Goal: Use online tool/utility: Use online tool/utility

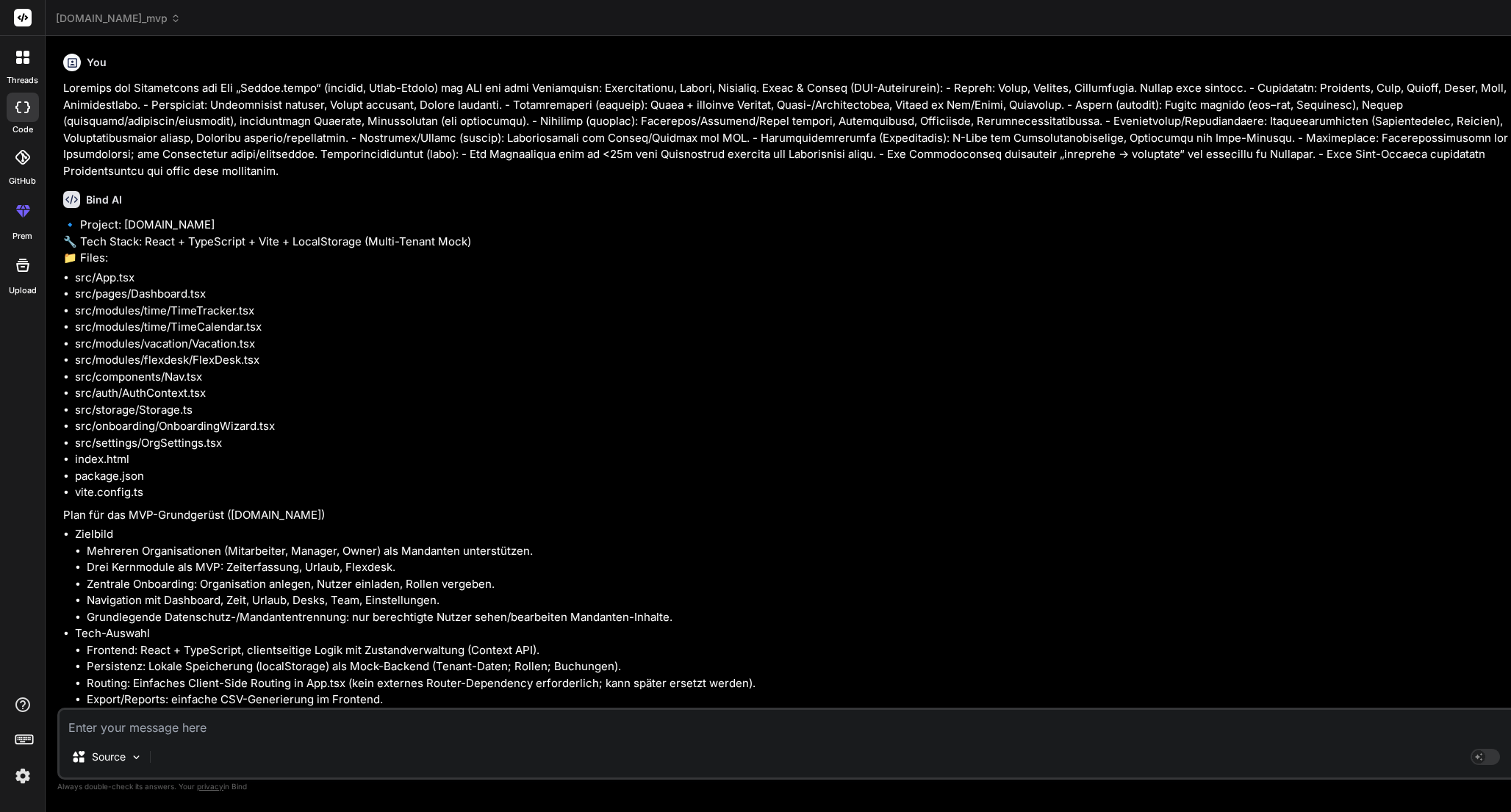
scroll to position [4120, 0]
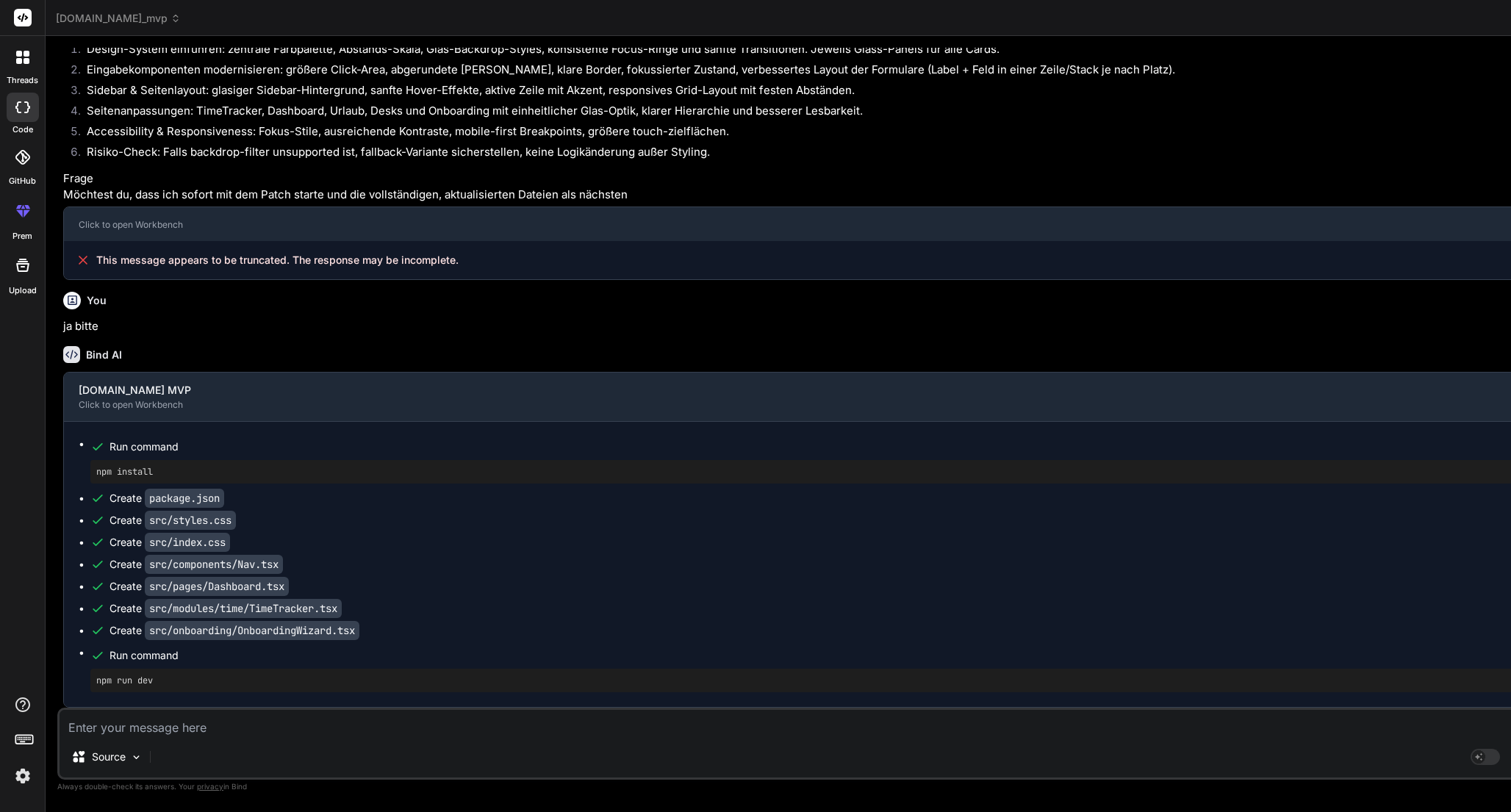
click at [350, 726] on textarea at bounding box center [809, 723] width 1499 height 27
click at [253, 722] on textarea at bounding box center [809, 723] width 1499 height 27
type textarea "K"
type textarea "x"
type textarea "Ka"
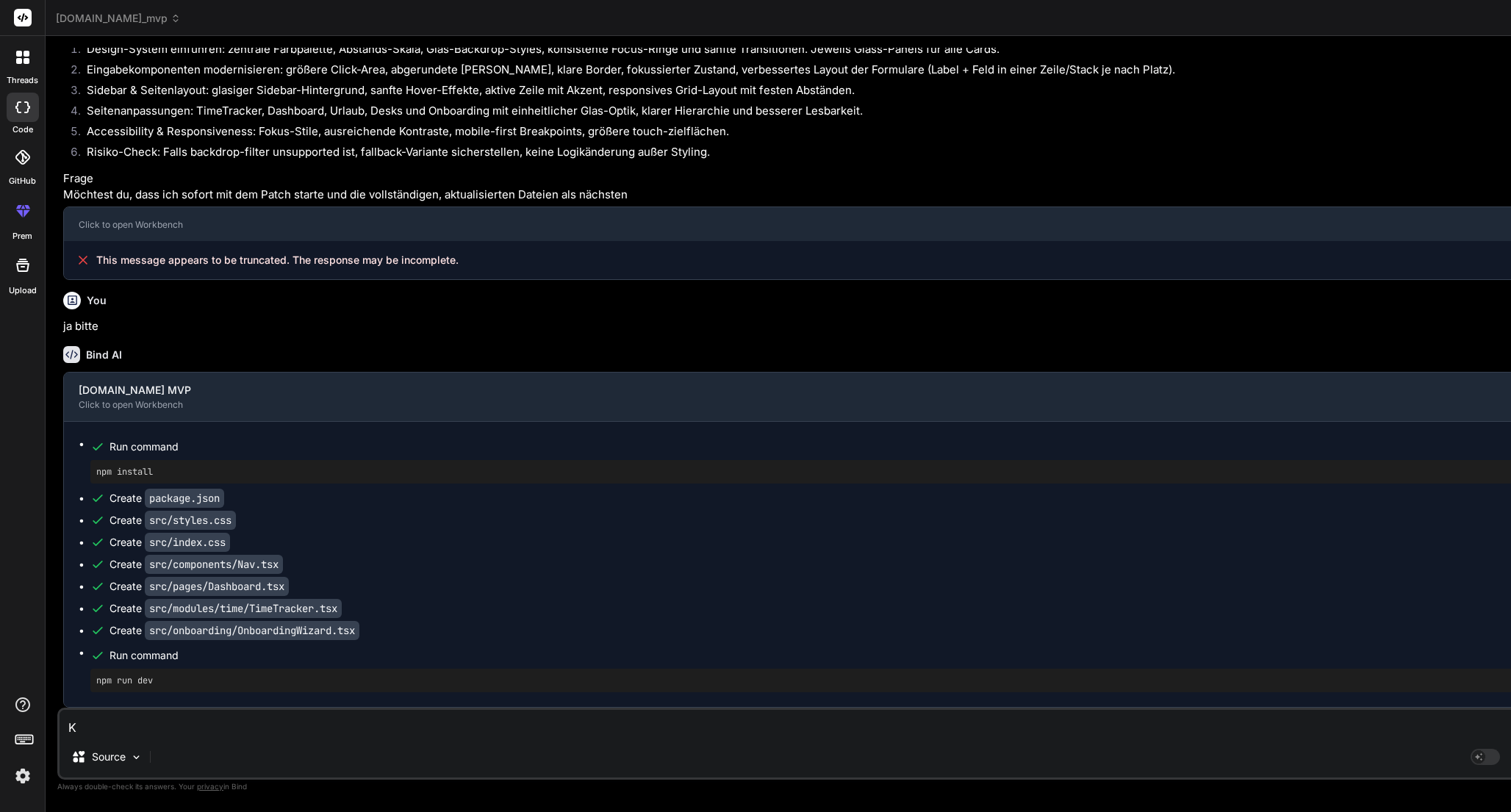
type textarea "x"
type textarea "Kan"
type textarea "x"
type textarea "Kann"
type textarea "x"
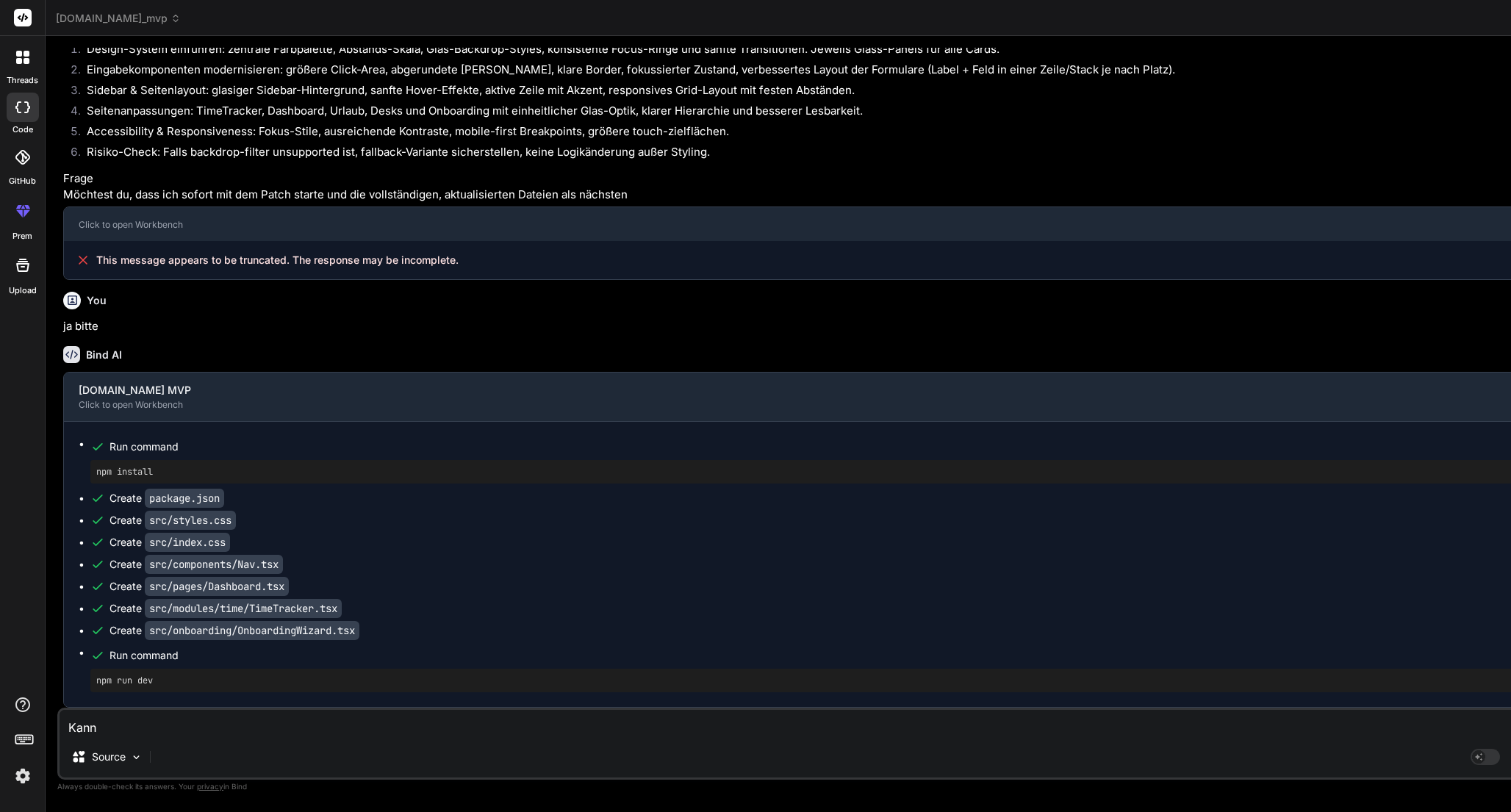
type textarea "Kanns"
type textarea "x"
type textarea "Kannst"
type textarea "x"
click at [270, 731] on textarea "Kannst" at bounding box center [809, 723] width 1499 height 27
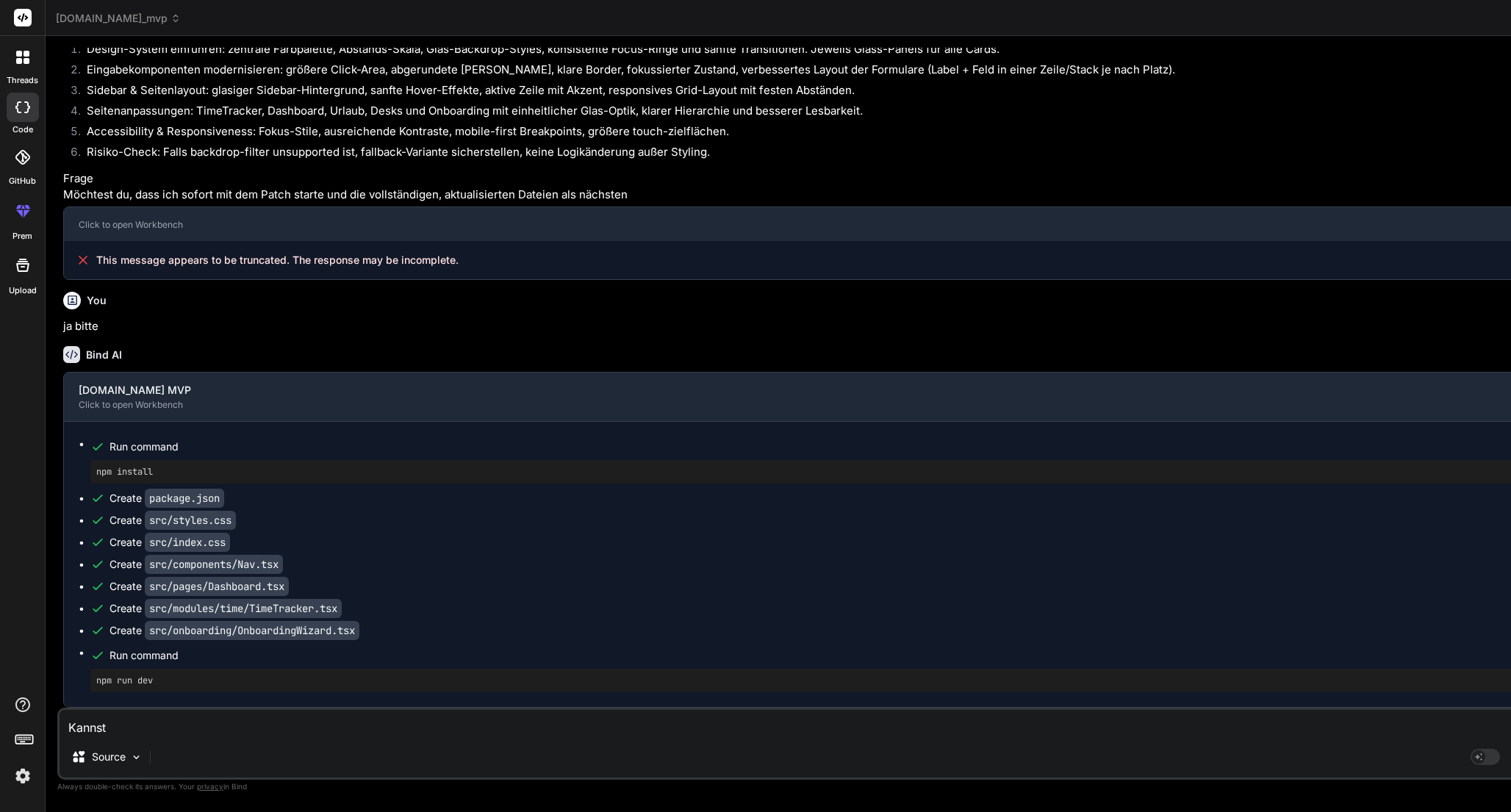
click at [270, 731] on textarea "Kannst" at bounding box center [809, 723] width 1499 height 27
type textarea "I"
type textarea "x"
type textarea "In"
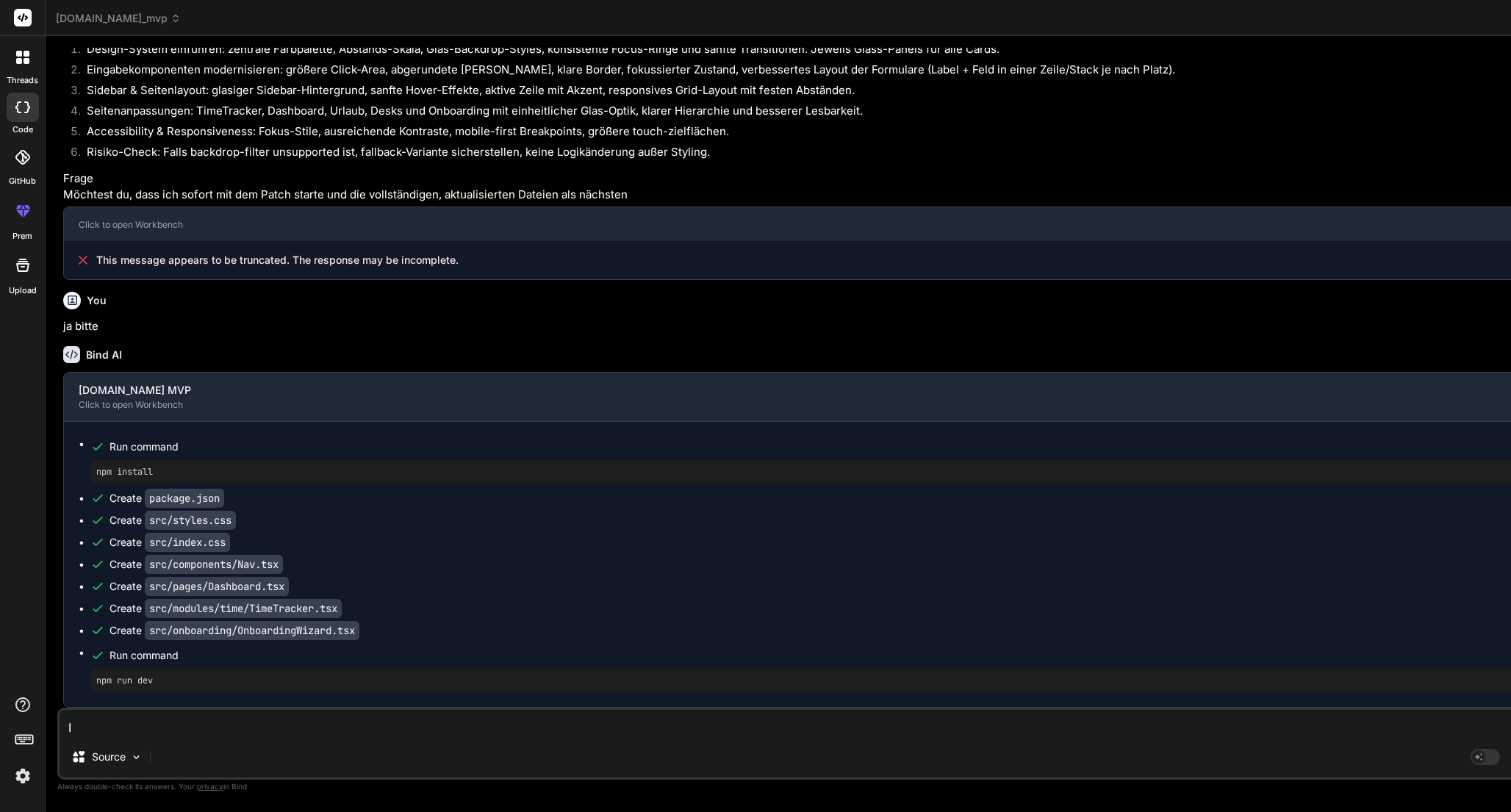
type textarea "x"
type textarea "I"
type textarea "x"
type textarea "B"
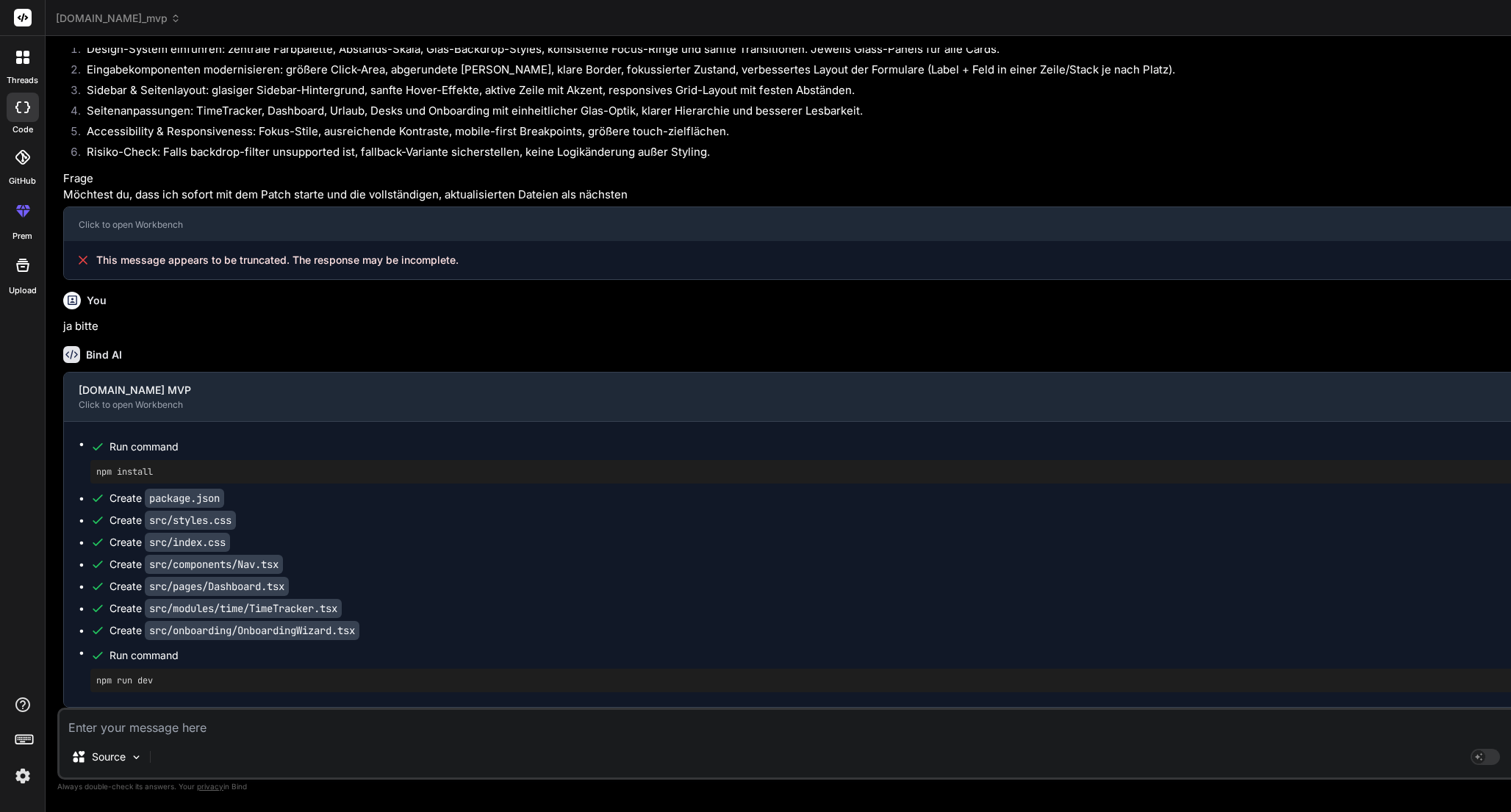
type textarea "x"
type textarea "Be"
type textarea "x"
type textarea "Bei"
type textarea "x"
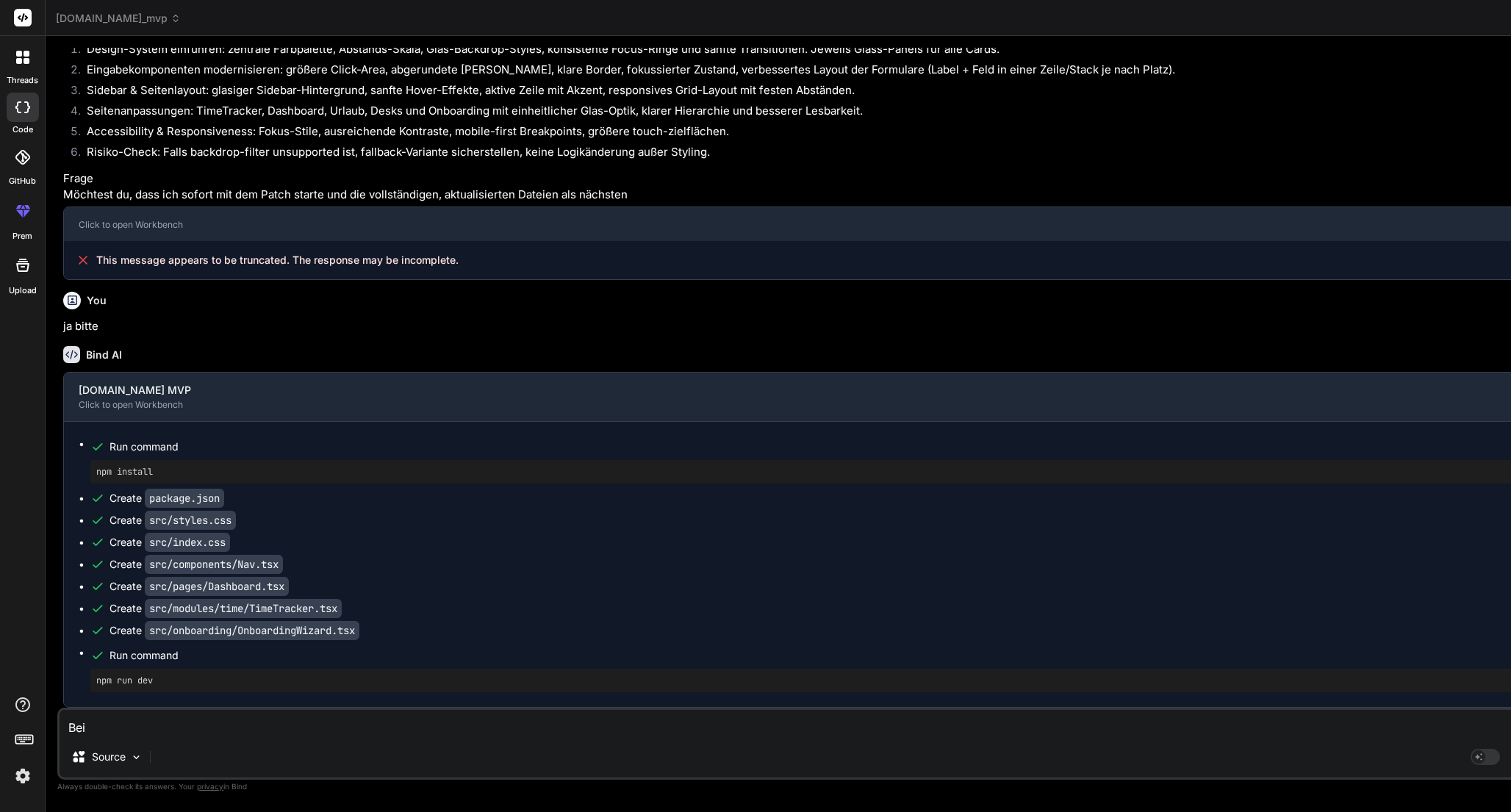
type textarea "Bei"
type textarea "x"
type textarea "Bei d"
type textarea "x"
type textarea "Bei de"
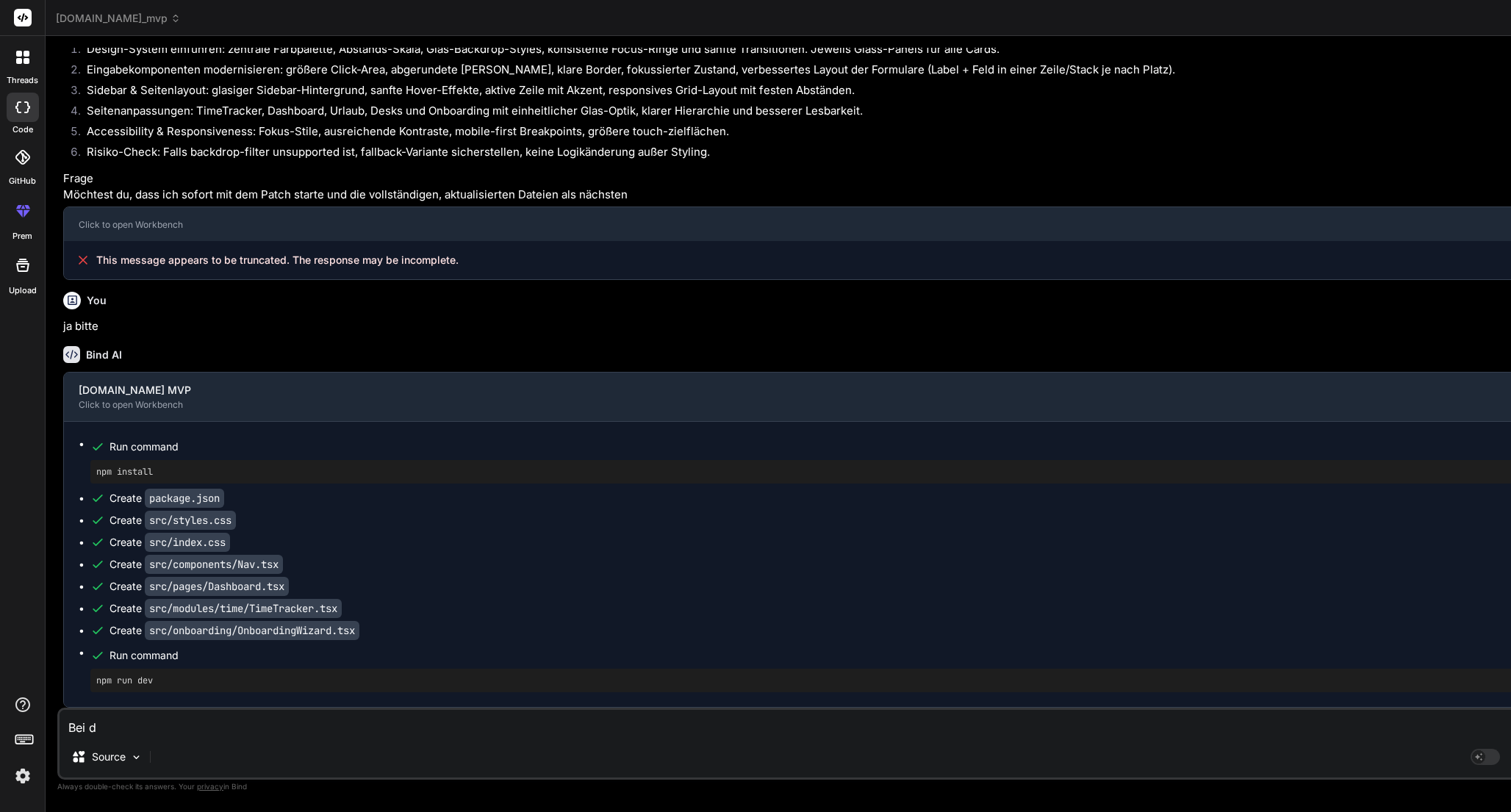
type textarea "x"
type textarea "Bei der"
type textarea "x"
type textarea "Bei der"
type textarea "x"
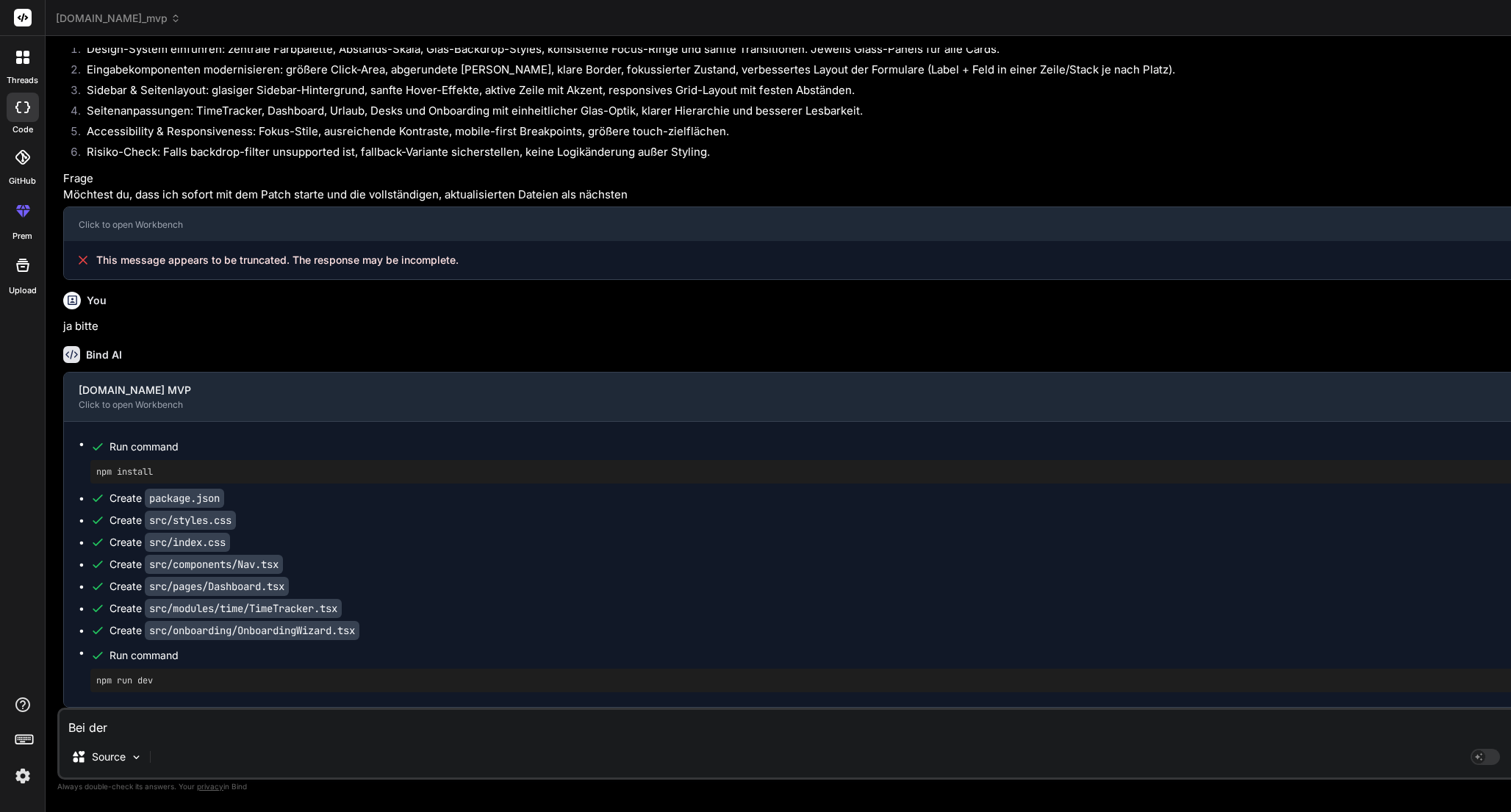
type textarea "Bei der e"
type textarea "x"
type textarea "Bei der"
type textarea "x"
type textarea "Bei der Z"
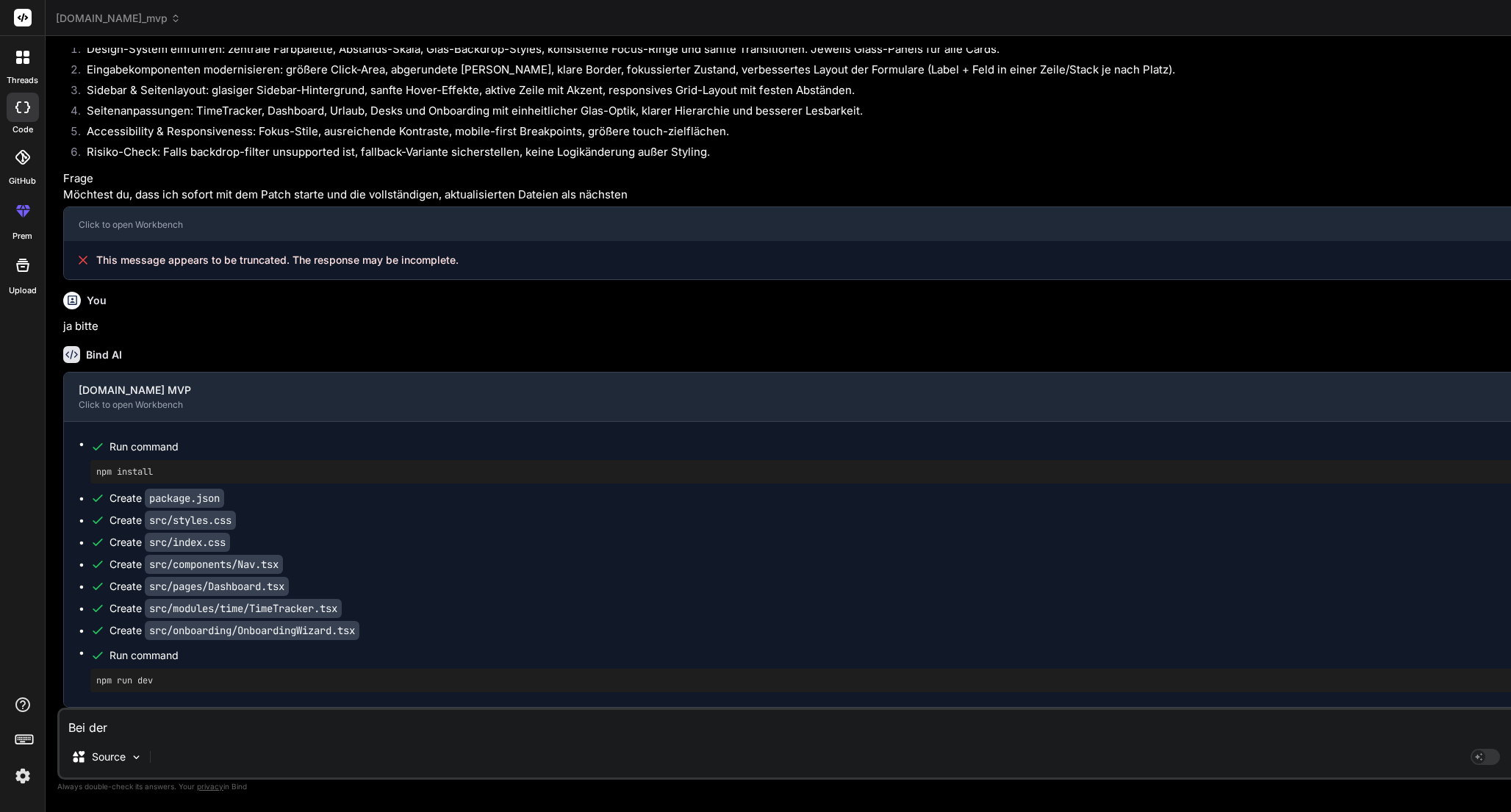
type textarea "x"
type textarea "Bei der Zi"
type textarea "x"
type textarea "Bei der Zie"
type textarea "x"
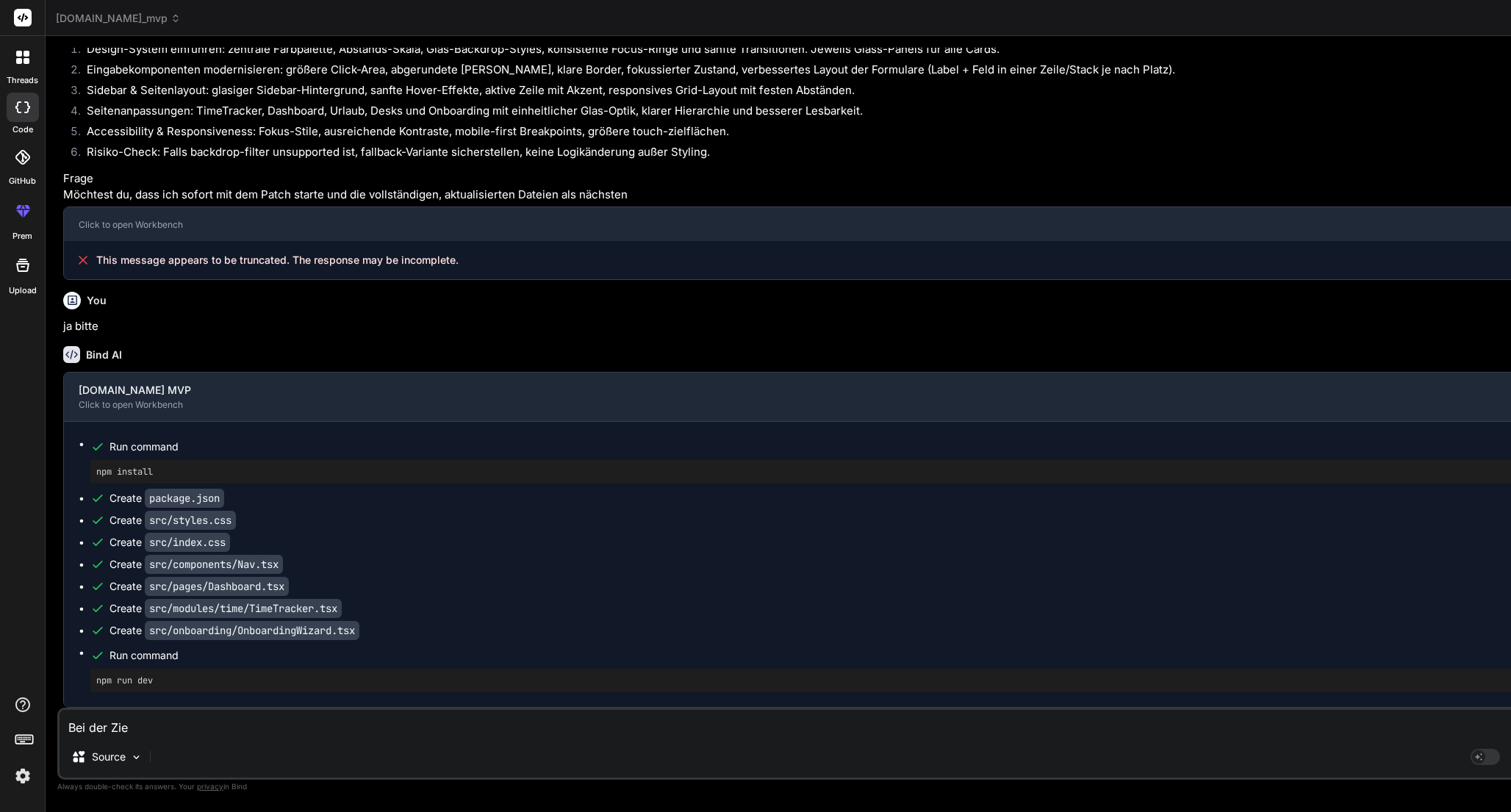
type textarea "Bei der Zi"
type textarea "x"
type textarea "Bei der Z"
type textarea "x"
type textarea "Bei der Ze"
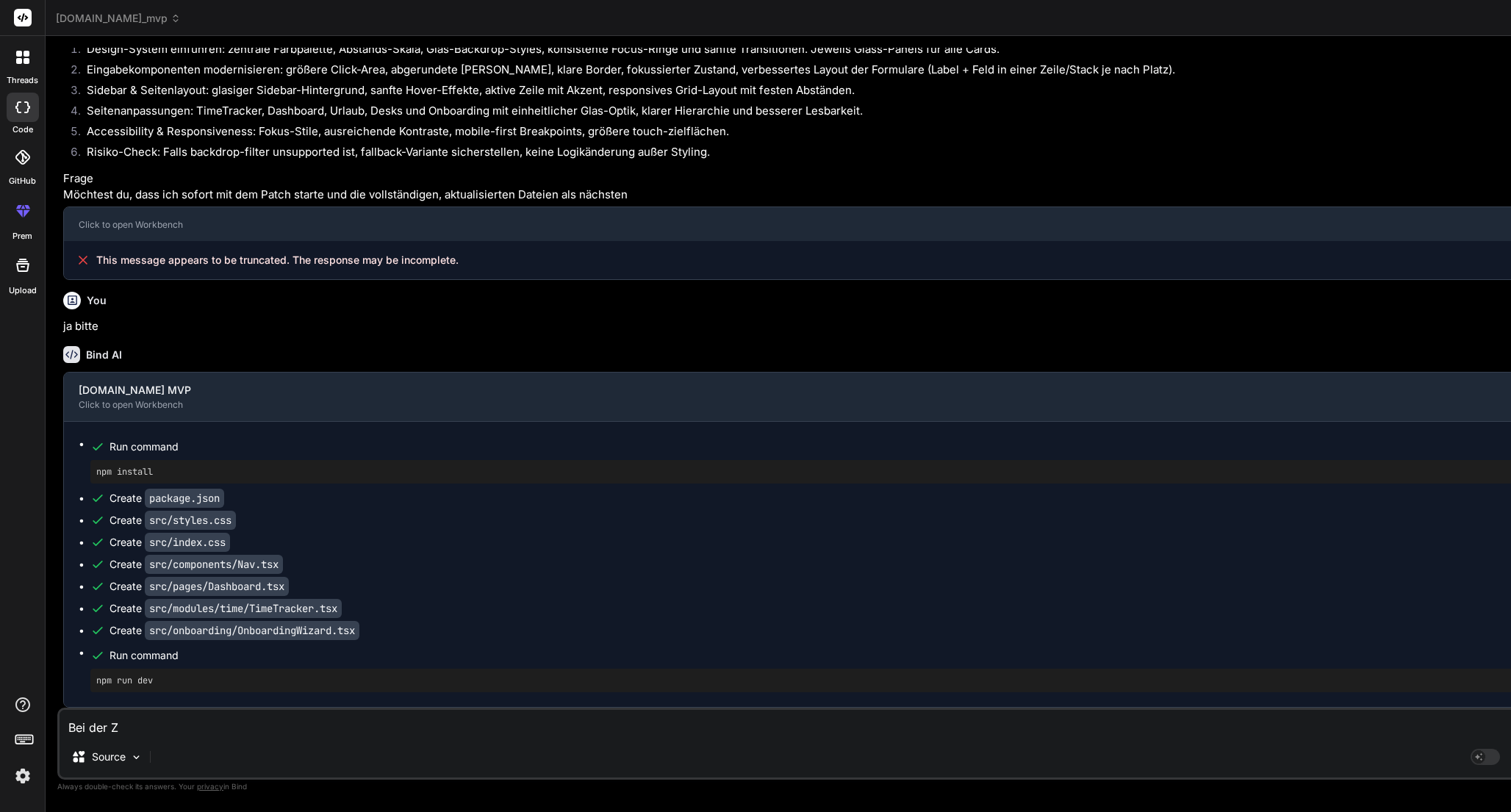
type textarea "x"
type textarea "Bei der Zei"
type textarea "x"
type textarea "Bei der Zeit"
type textarea "x"
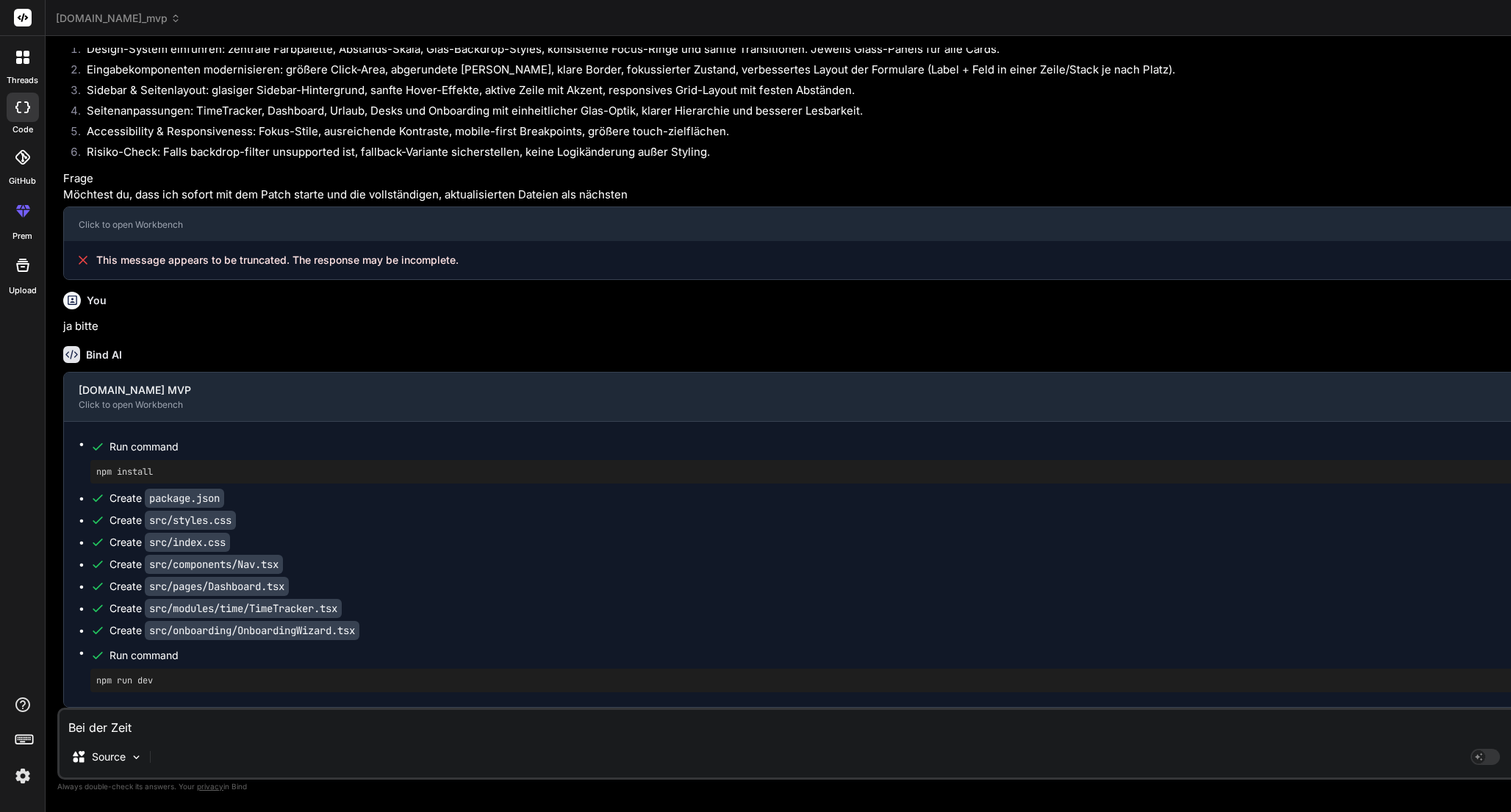
type textarea "Bei der Zeite"
type textarea "x"
type textarea "Bei der Zeiter"
type textarea "x"
type textarea "Bei der Zeiterf"
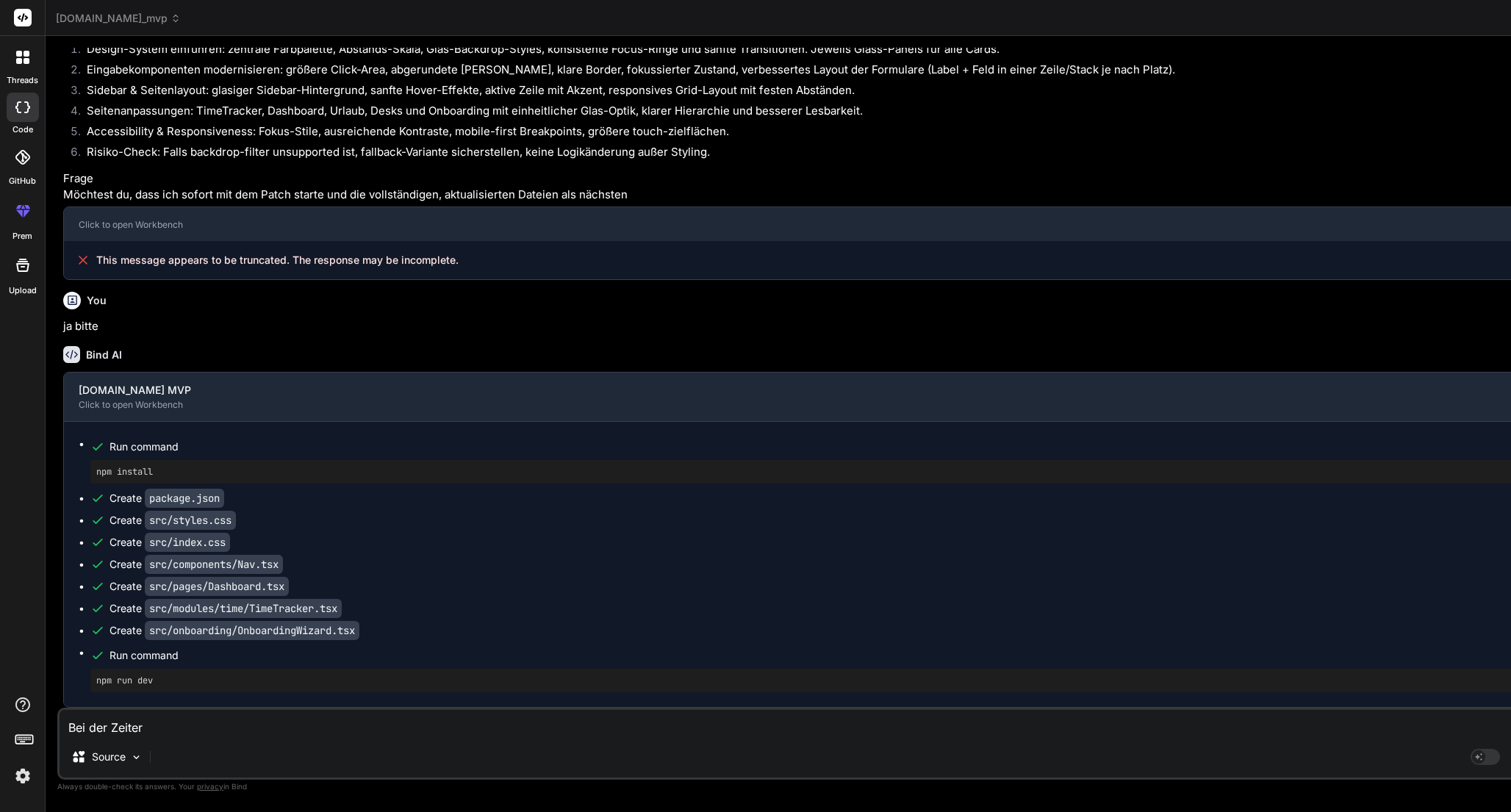
type textarea "x"
type textarea "Bei der Zeiterfa"
type textarea "x"
type textarea "Bei der Zeiterfas"
type textarea "x"
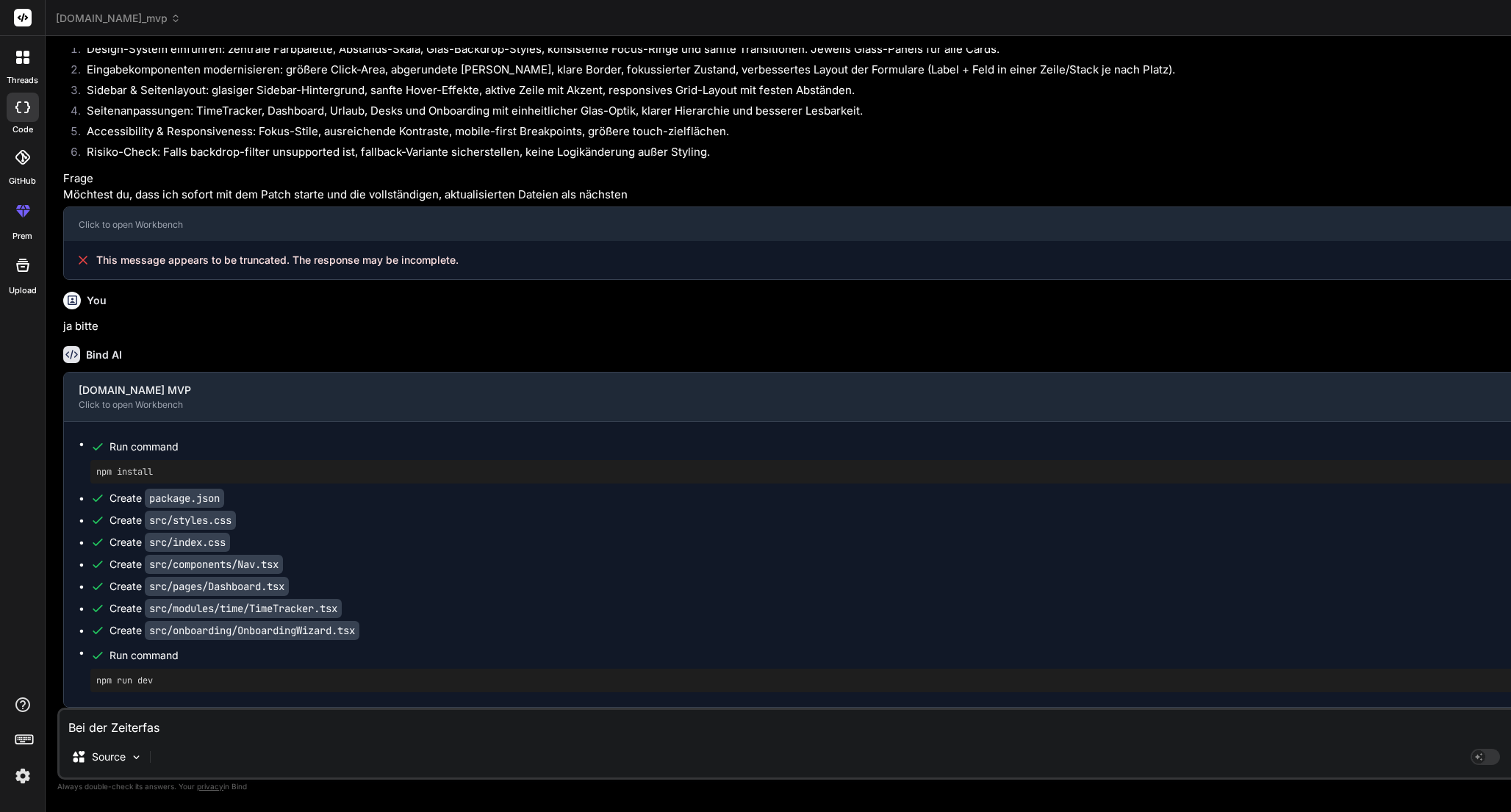
type textarea "Bei der Zeiterfass"
type textarea "x"
type textarea "Bei der Zeiterfassu"
type textarea "x"
type textarea "Bei der Zeiterfassun"
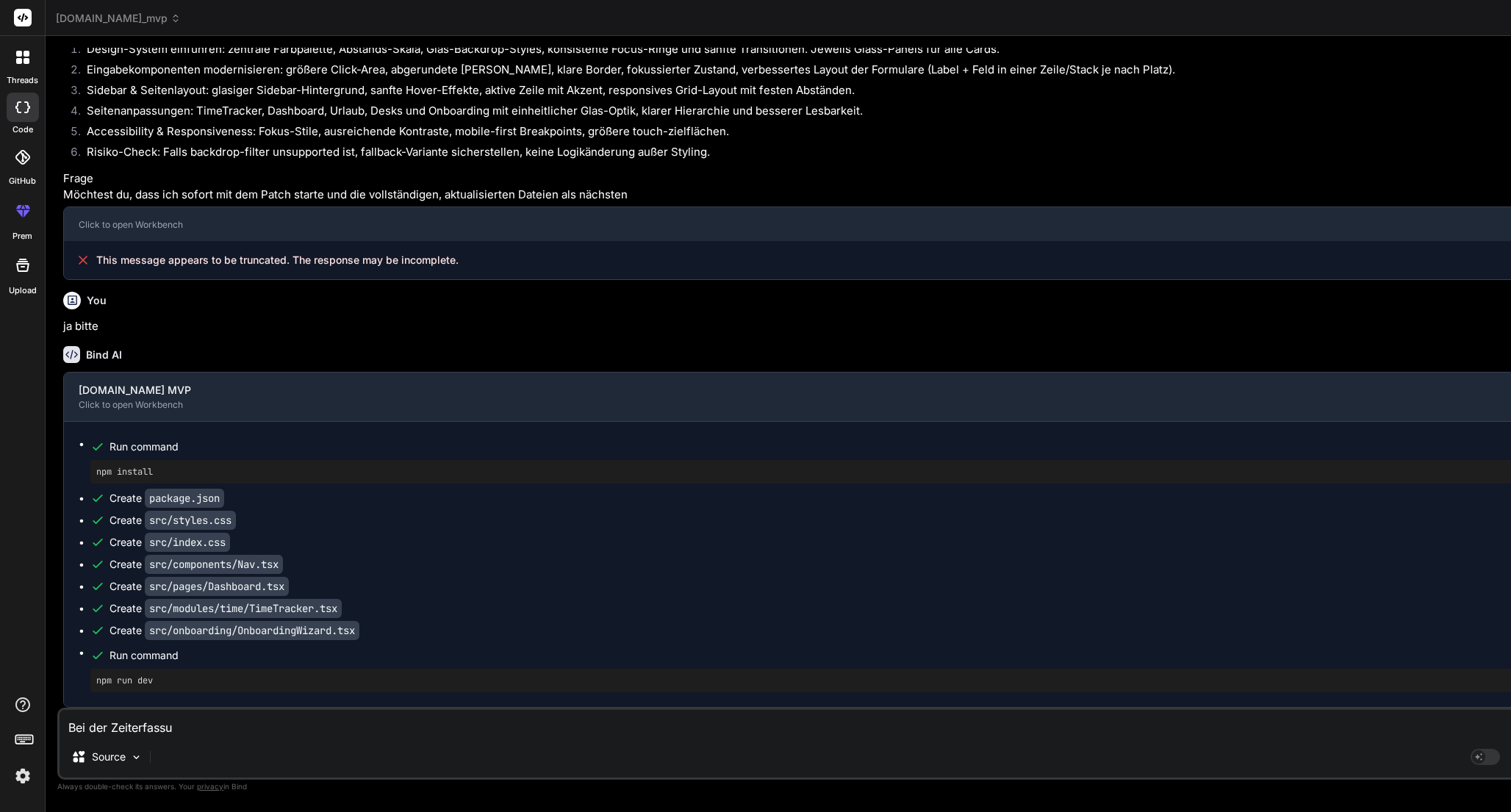
type textarea "x"
type textarea "Bei der Zeiterfassung"
type textarea "x"
type textarea "Bei der Zeiterfassung"
type textarea "x"
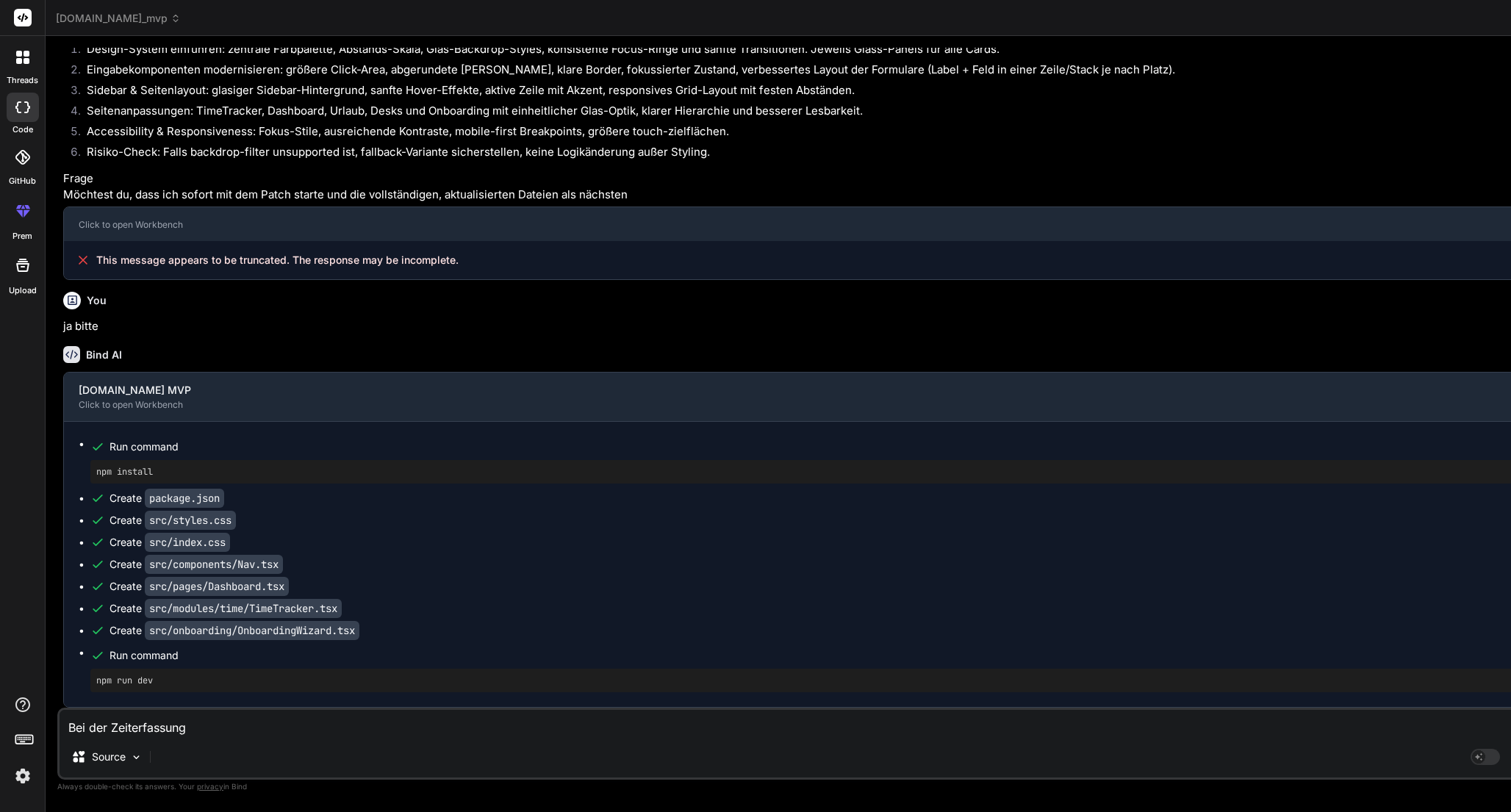
type textarea "Bei der Zeiterfassung s"
type textarea "x"
type textarea "Bei der Zeiterfassung so"
type textarea "x"
type textarea "Bei der Zeiterfassung sol"
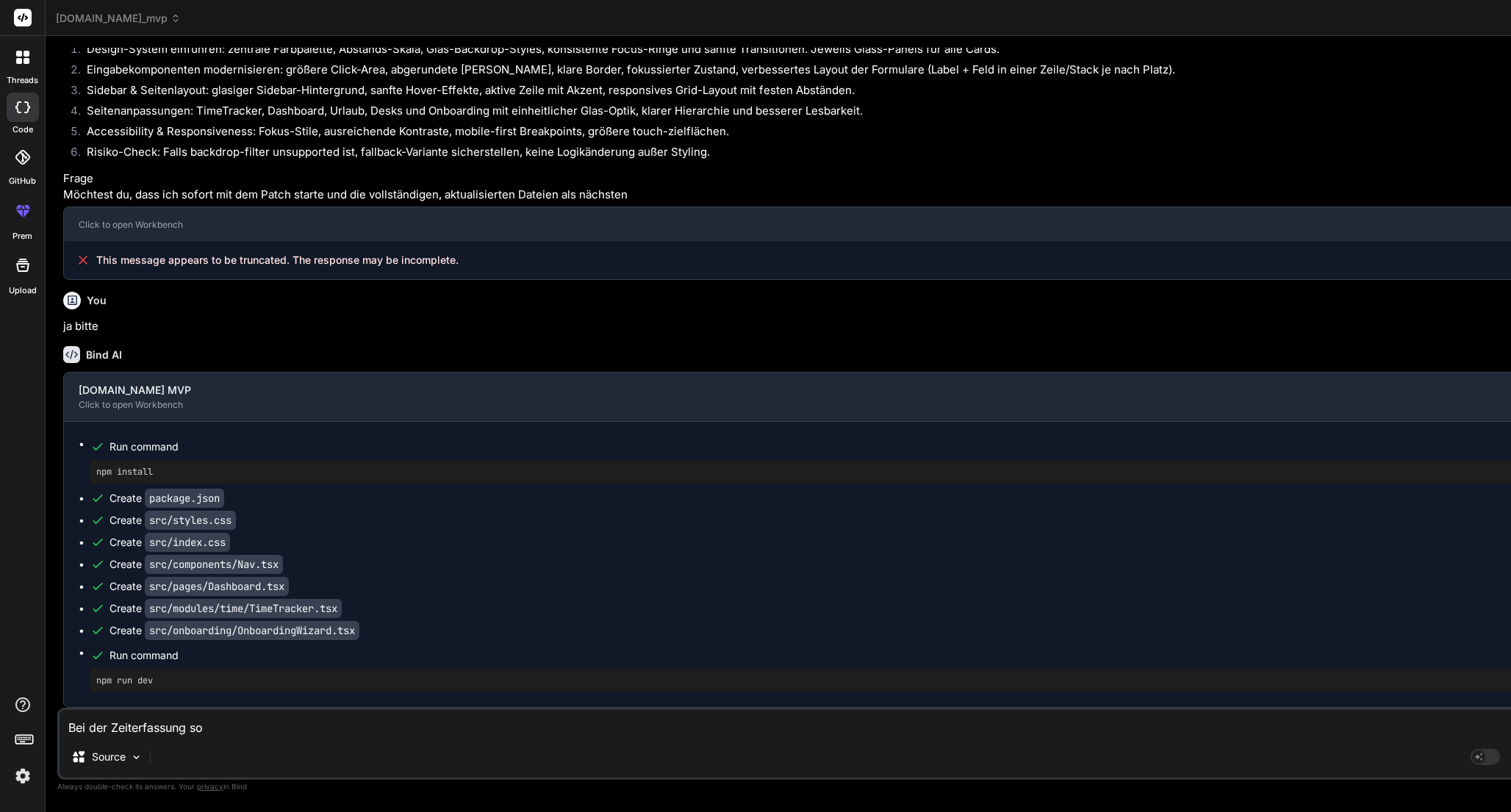
type textarea "x"
type textarea "Bei der Zeiterfassung soll"
type textarea "x"
type textarea "Bei der Zeiterfassung sollt"
type textarea "x"
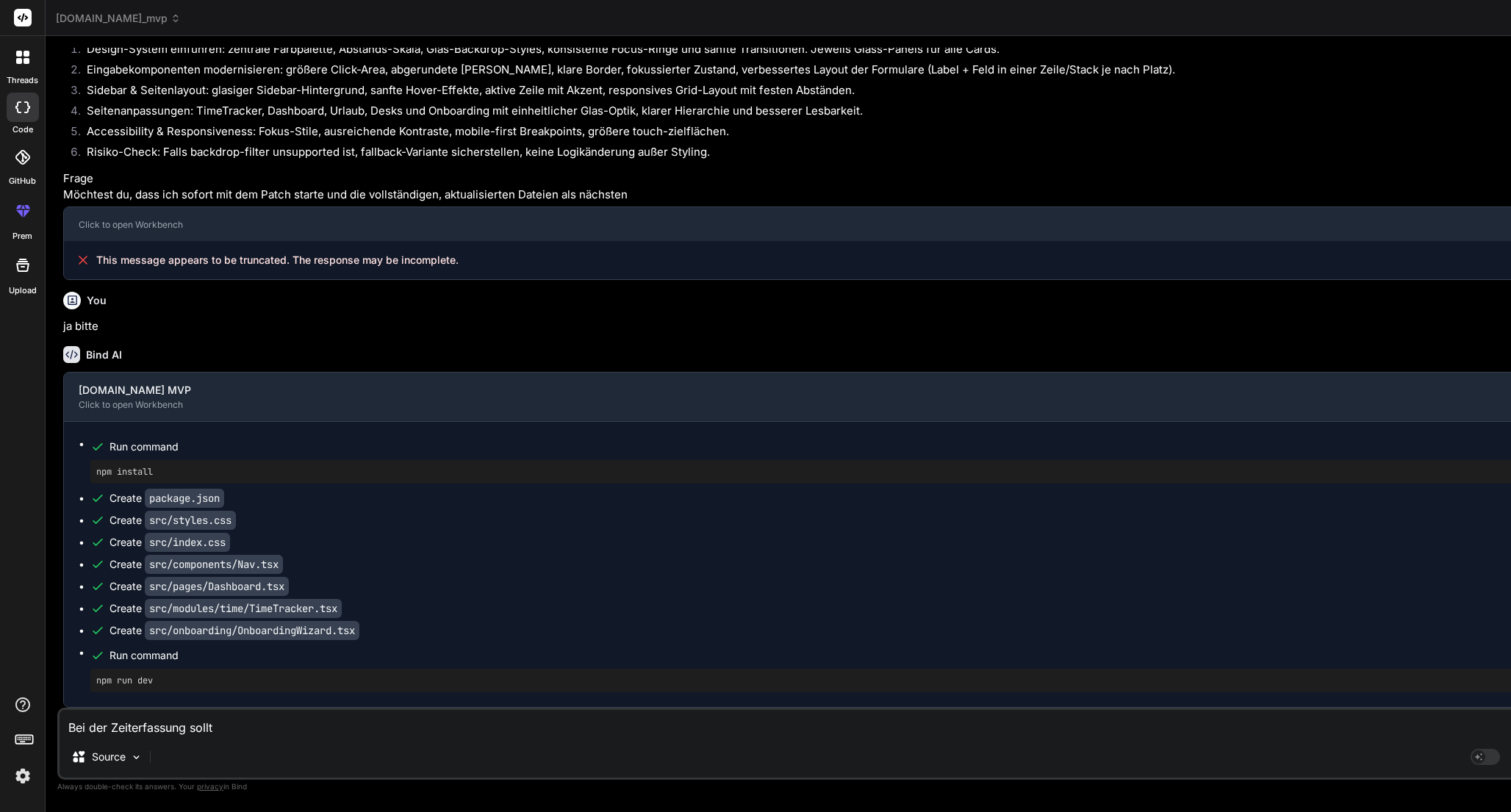
type textarea "Bei der Zeiterfassung sollte"
type textarea "x"
type textarea "Bei der Zeiterfassung sollte"
type textarea "x"
type textarea "Bei der Zeiterfassung sollte a"
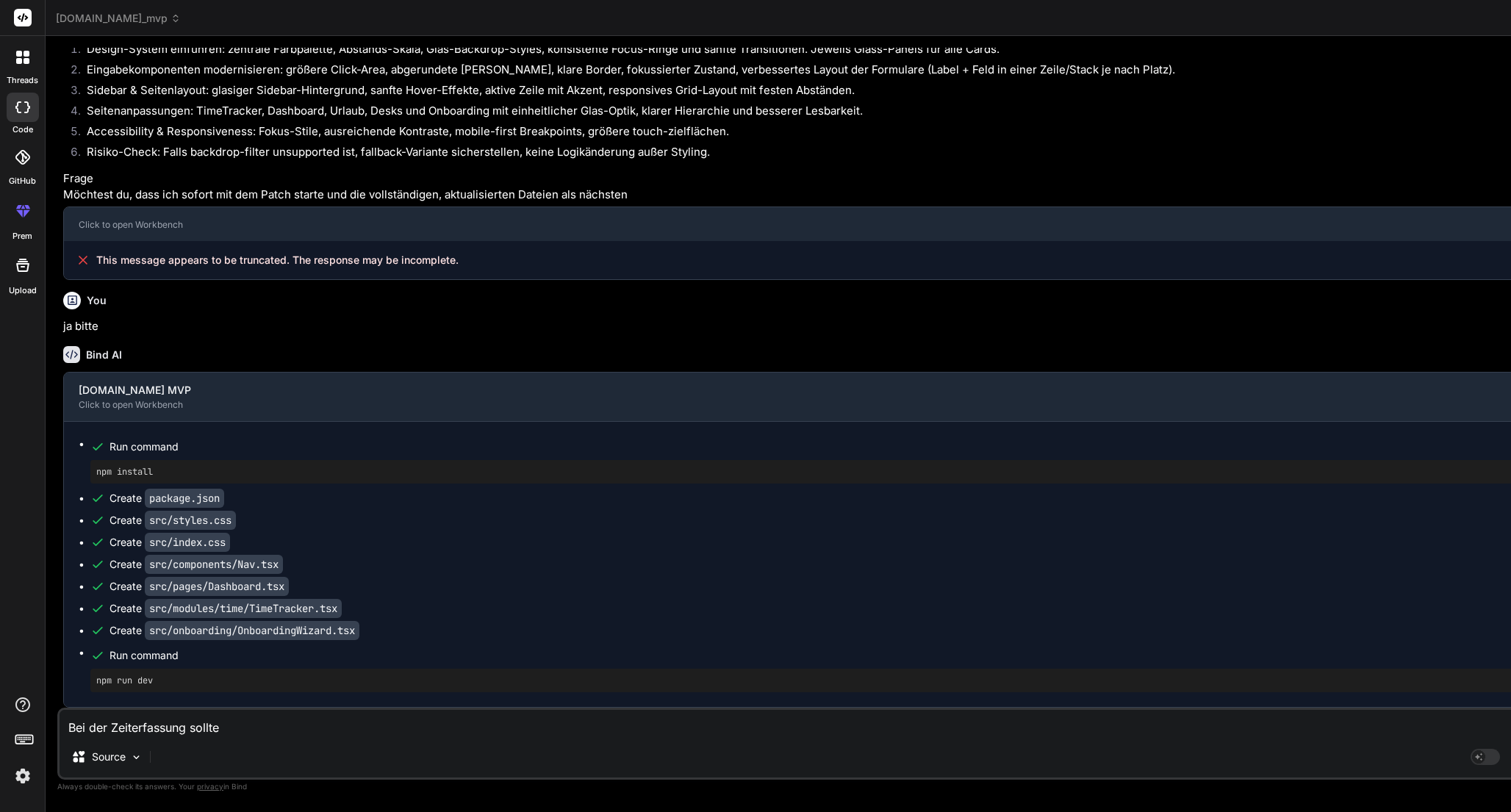
type textarea "x"
type textarea "Bei der Zeiterfassung sollte au"
type textarea "x"
type textarea "Bei der Zeiterfassung sollte auc"
type textarea "x"
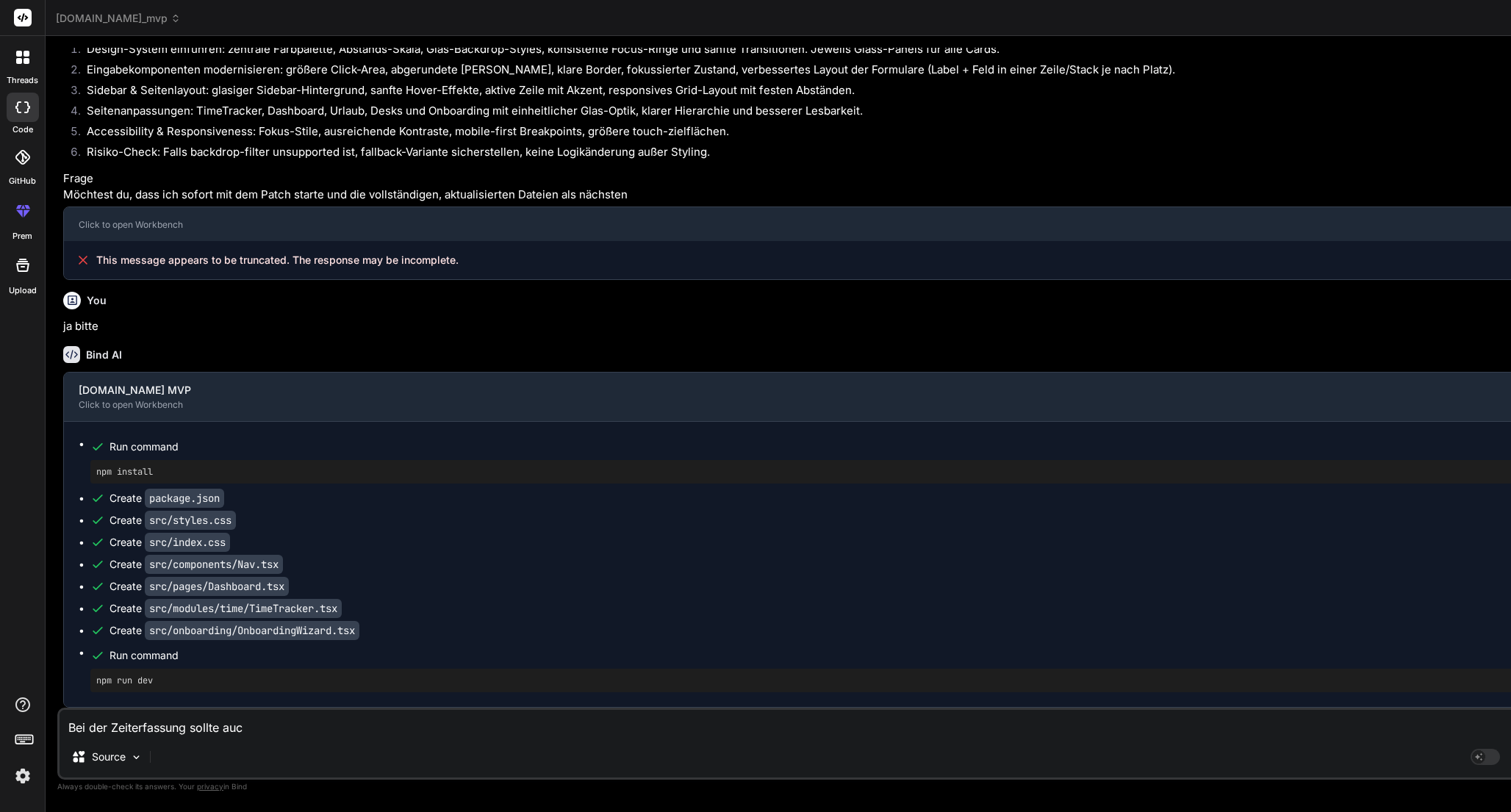
type textarea "Bei der Zeiterfassung sollte auch"
type textarea "x"
type textarea "Bei der Zeiterfassung sollte auch"
type textarea "x"
type textarea "Bei der Zeiterfassung sollte auch n"
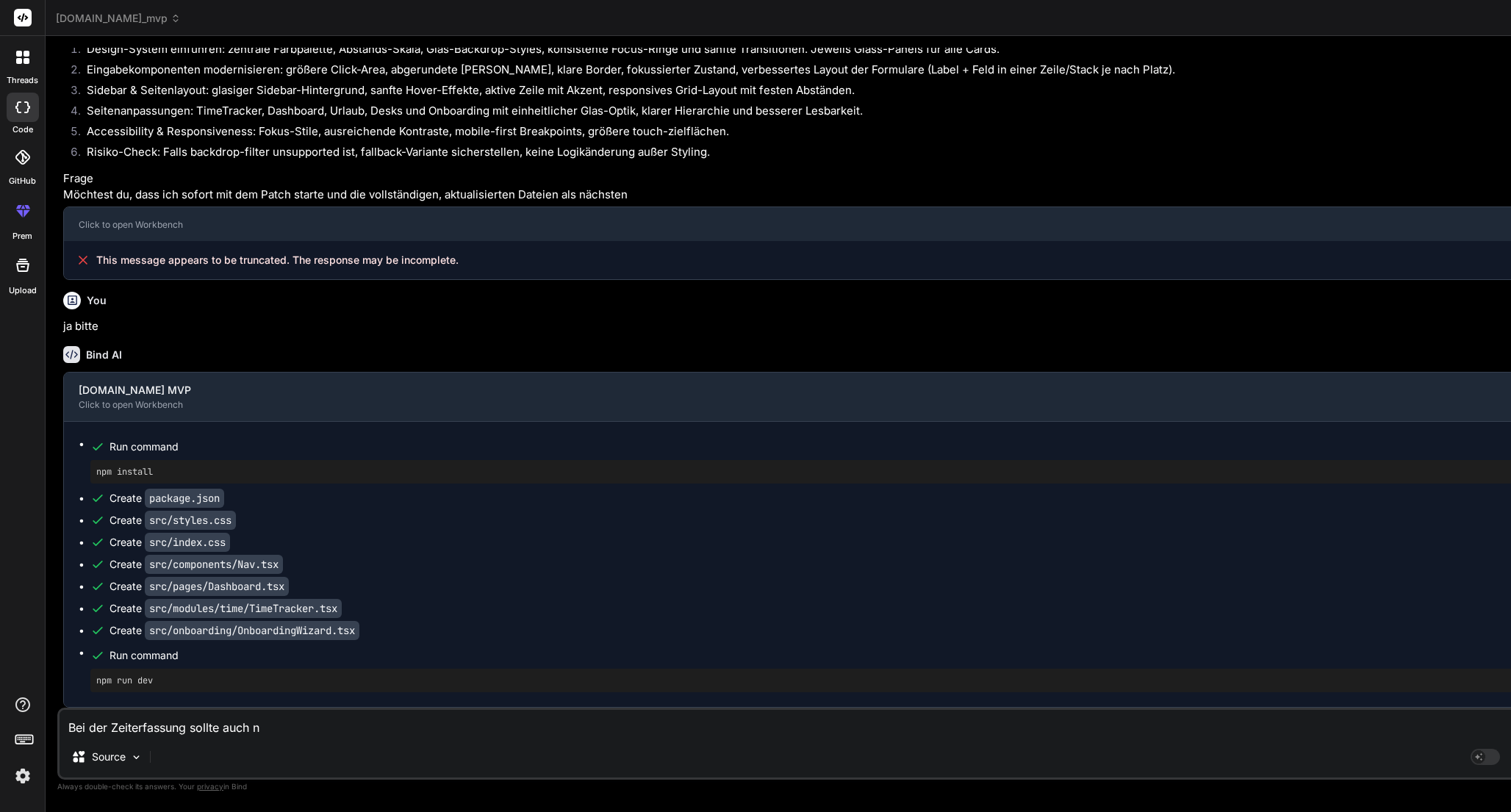
type textarea "x"
type textarea "Bei der Zeiterfassung sollte auch no"
type textarea "x"
type textarea "Bei der Zeiterfassung sollte auch noc"
type textarea "x"
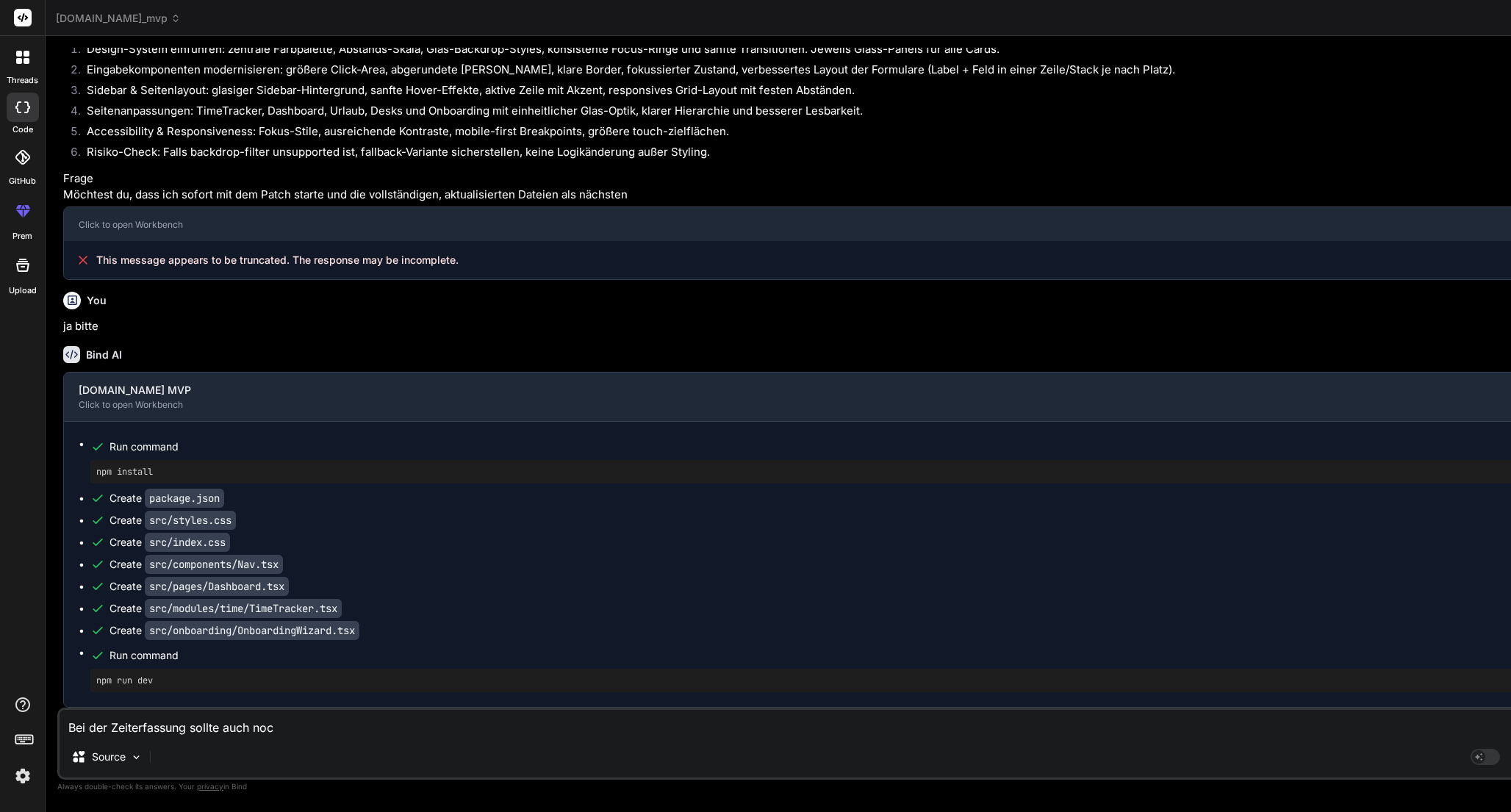
type textarea "Bei der Zeiterfassung sollte auch noch"
type textarea "x"
type textarea "Bei der Zeiterfassung sollte auch noch"
type textarea "x"
click at [331, 727] on textarea "Bei der Zeiterfassung sollte auch noch" at bounding box center [809, 723] width 1499 height 27
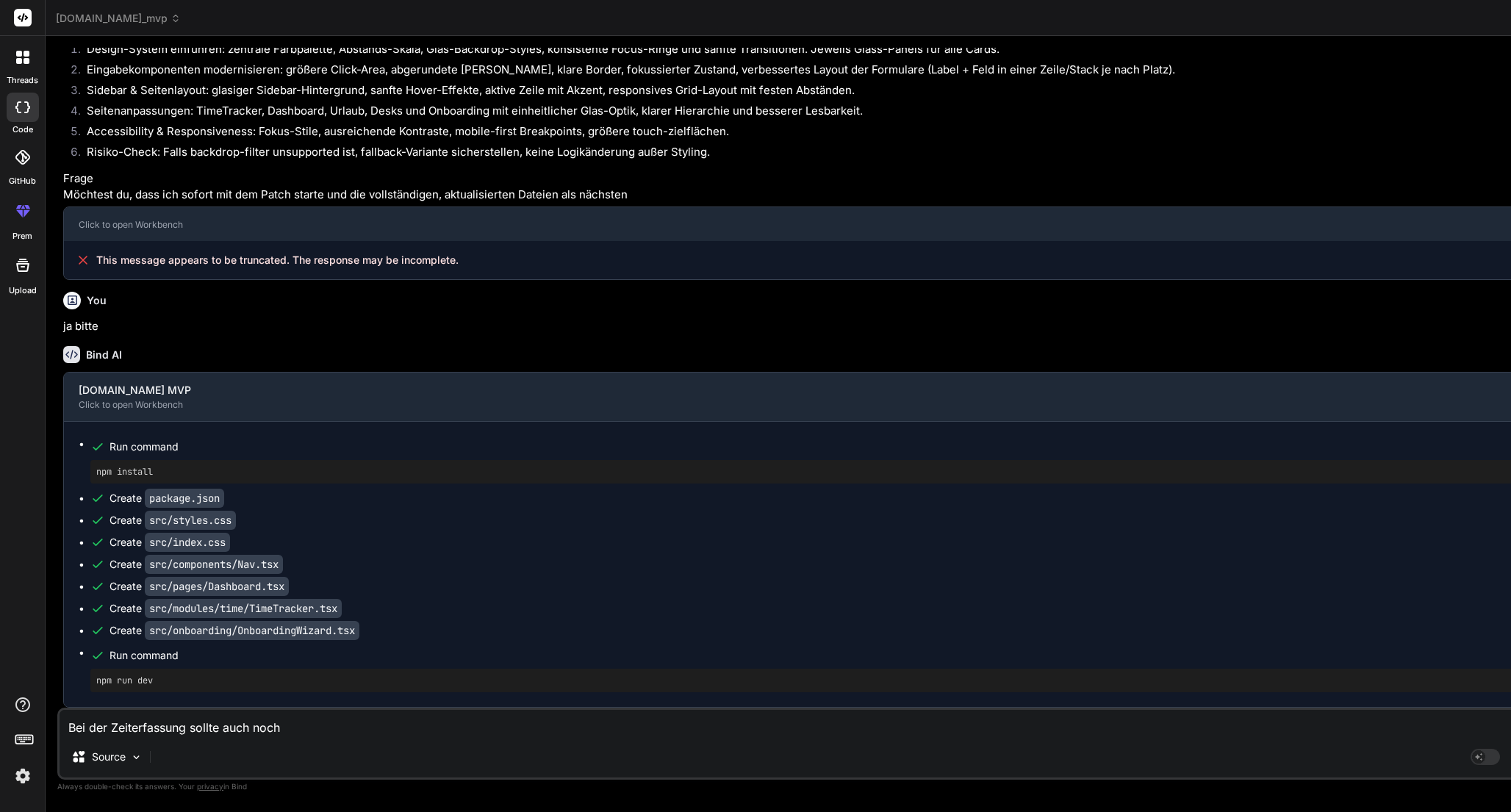
type textarea "Bei der Zeiterfassung sollte auch noch n"
type textarea "x"
type textarea "Bei der Zeiterfassung sollte auch noch na"
type textarea "x"
type textarea "Bei der Zeiterfassung sollte auch noch nac"
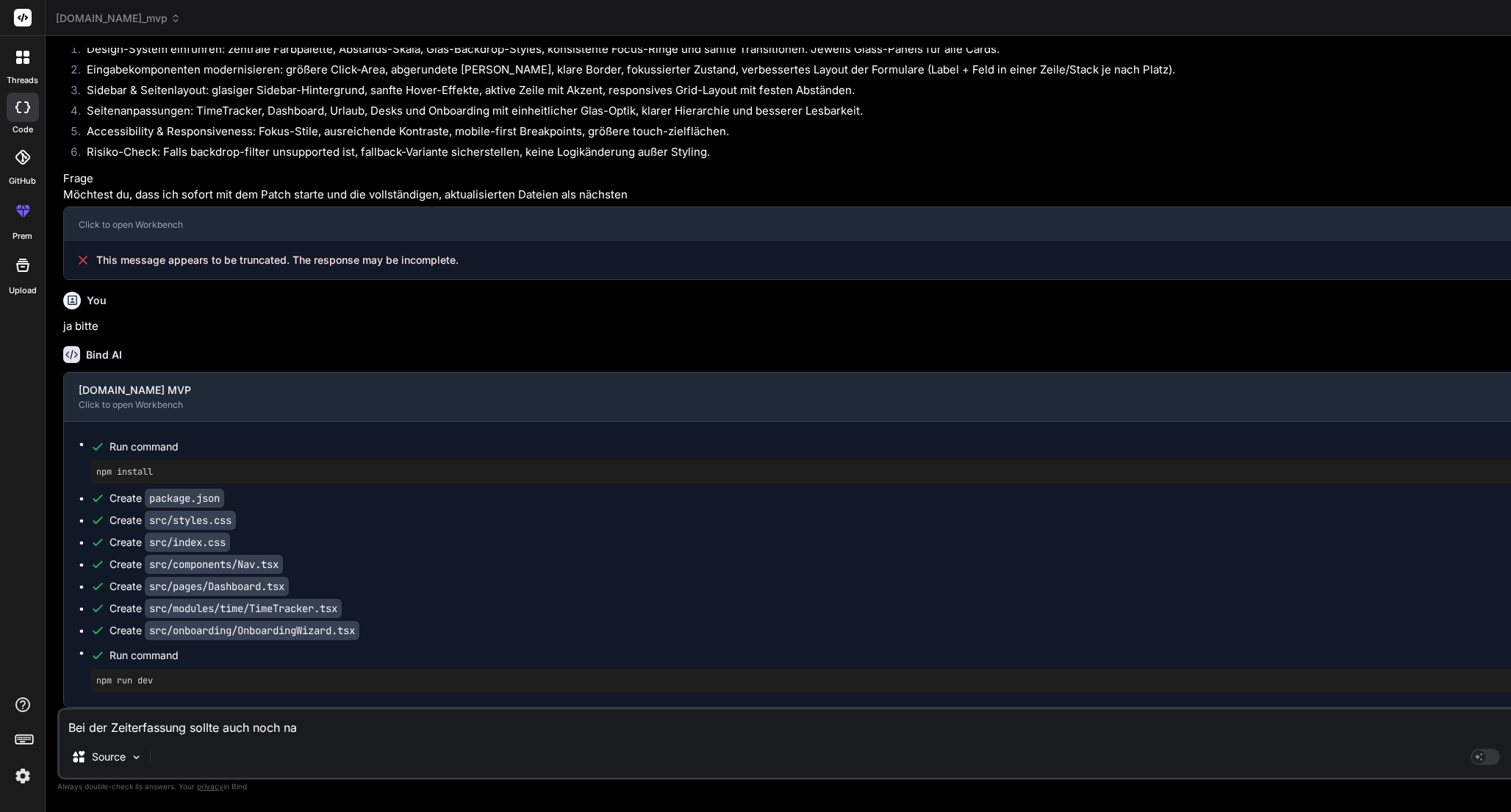
type textarea "x"
type textarea "Bei der Zeiterfassung sollte auch noch nach"
type textarea "x"
type textarea "Bei der Zeiterfassung sollte auch noch nachd"
type textarea "x"
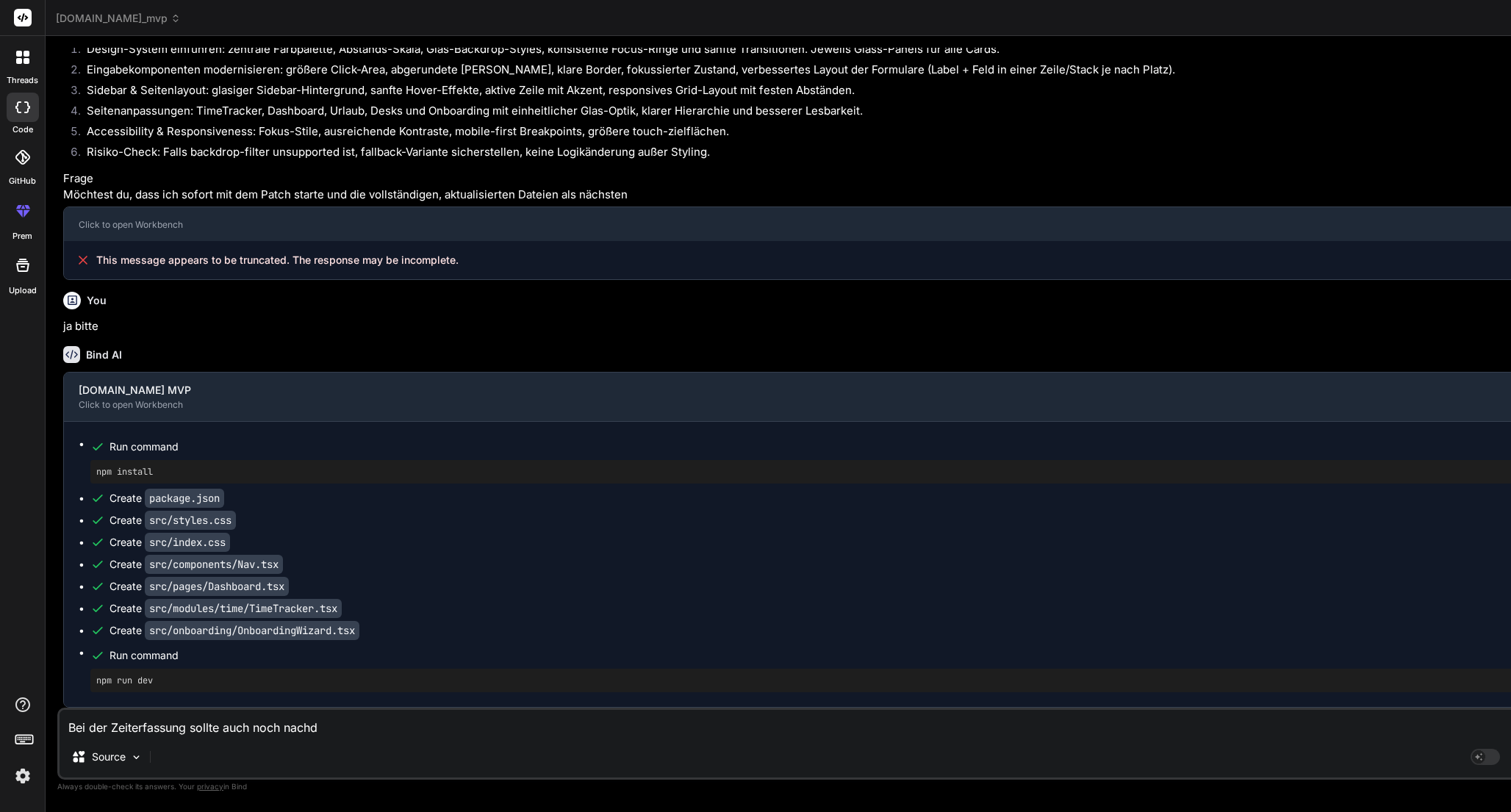
type textarea "Bei der Zeiterfassung sollte auch noch nachde"
type textarea "x"
type textarea "Bei der Zeiterfassung sollte auch noch nachdem"
type textarea "x"
type textarea "Bei der Zeiterfassung sollte auch noch nachdem"
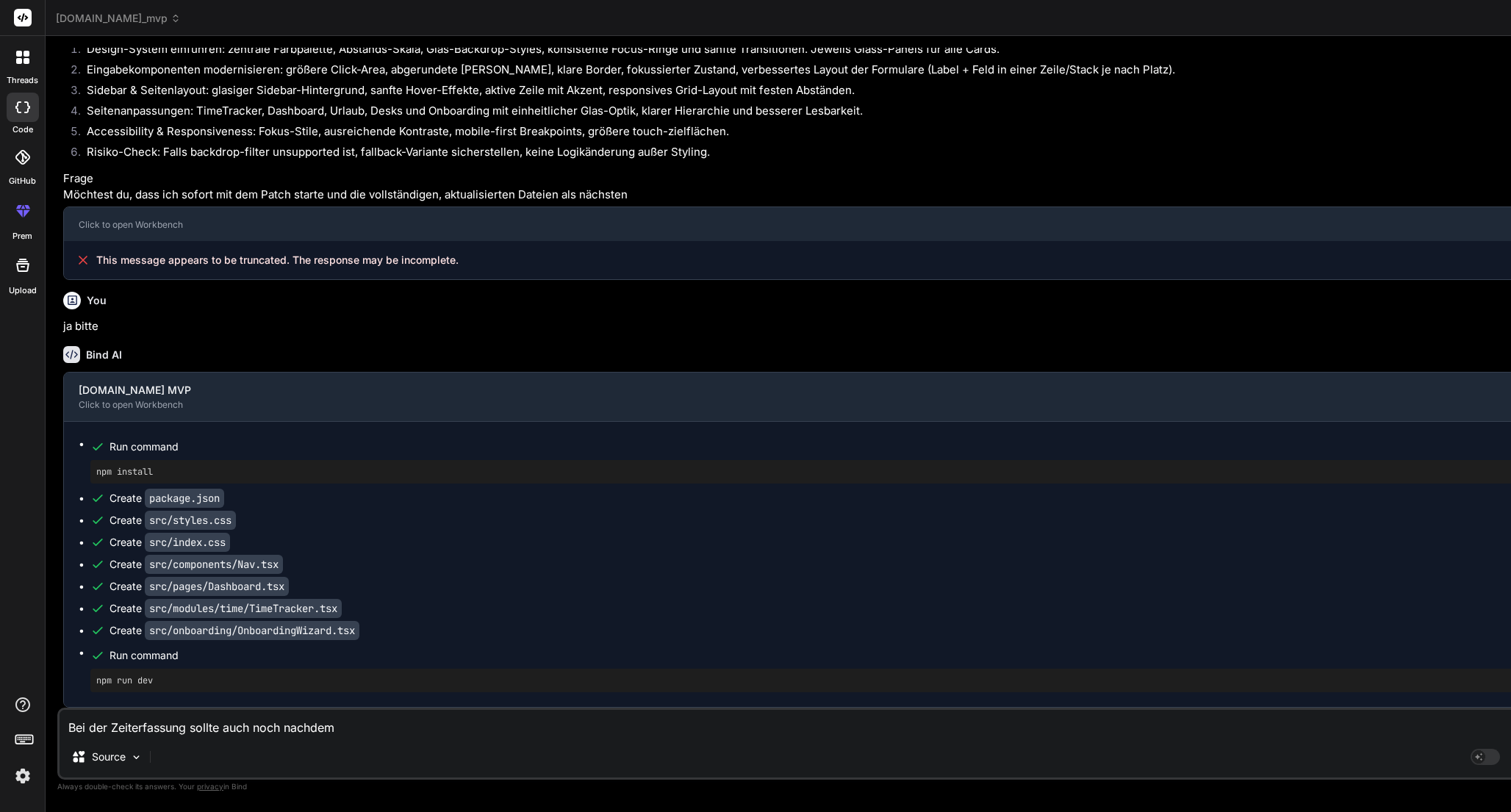
type textarea "x"
type textarea "Bei der Zeiterfassung sollte auch noch nachdem m"
type textarea "x"
type textarea "Bei der Zeiterfassung sollte auch noch nachdem ma"
type textarea "x"
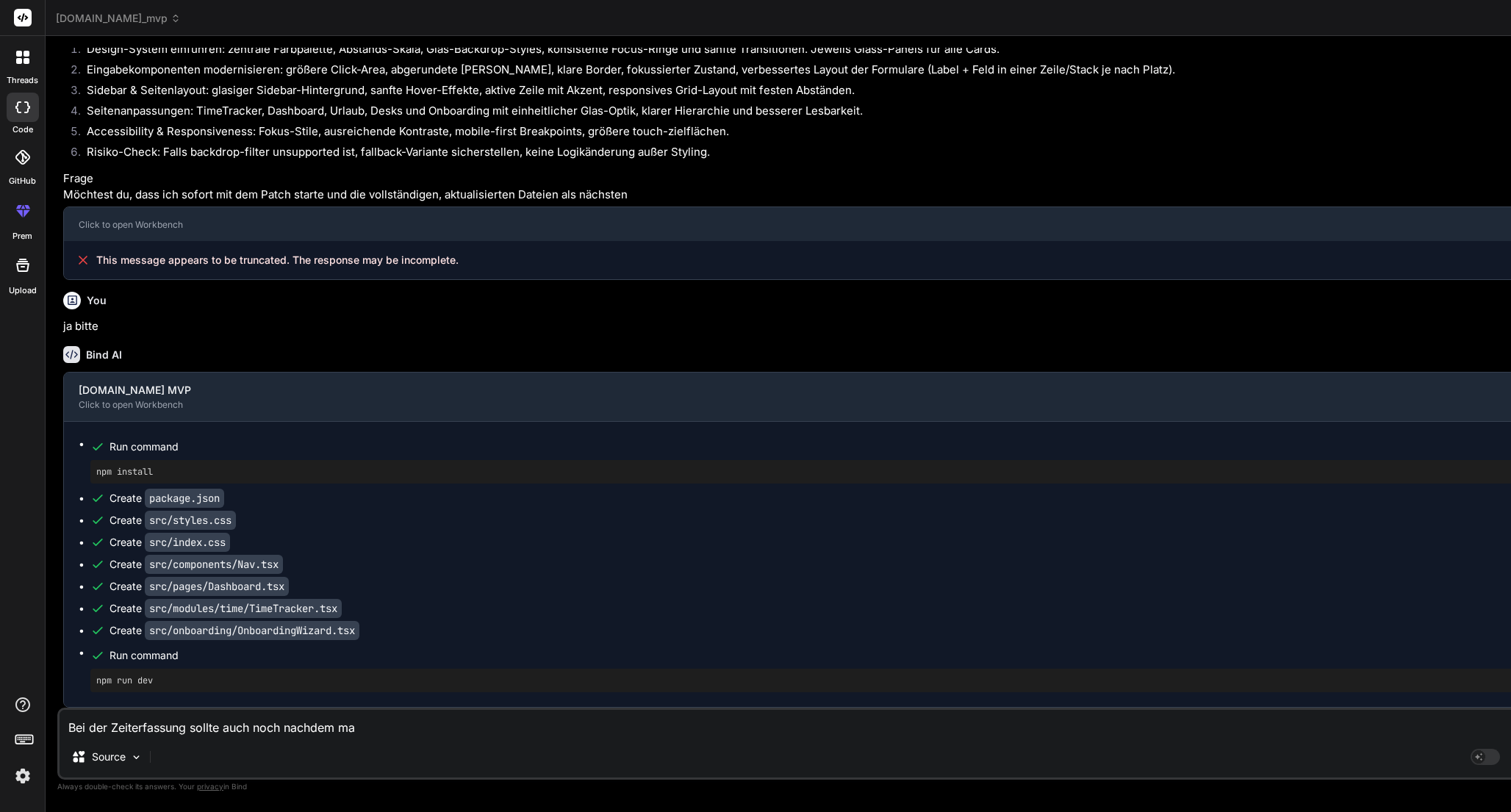
type textarea "Bei der Zeiterfassung sollte auch noch nachdem man"
type textarea "x"
type textarea "Bei der Zeiterfassung sollte auch noch nachdem man"
type textarea "x"
type textarea "Bei der Zeiterfassung sollte auch noch nachdem man d"
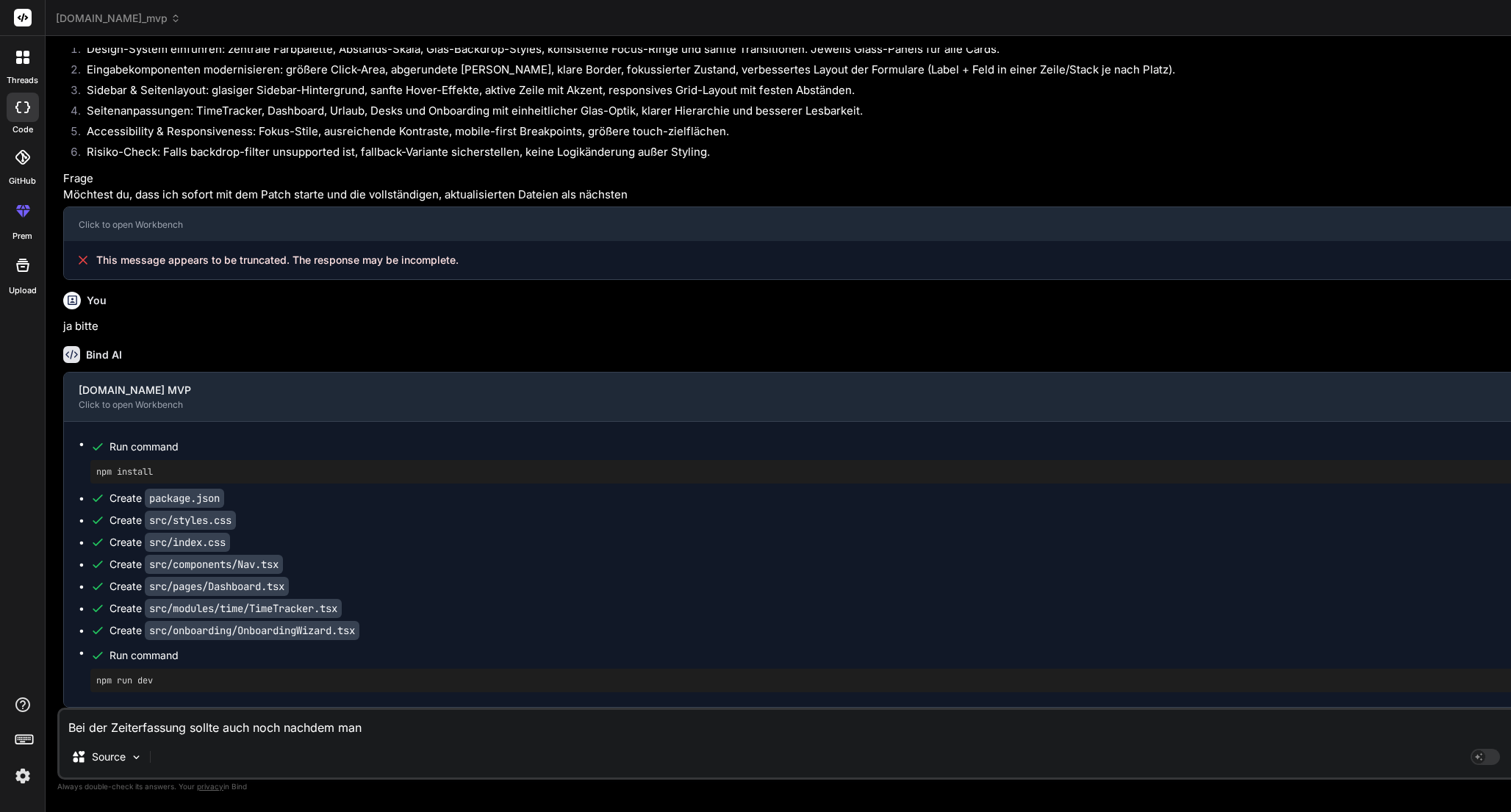
type textarea "x"
type textarea "Bei der Zeiterfassung sollte auch noch nachdem man de"
type textarea "x"
type textarea "Bei der Zeiterfassung sollte auch noch nachdem man den"
type textarea "x"
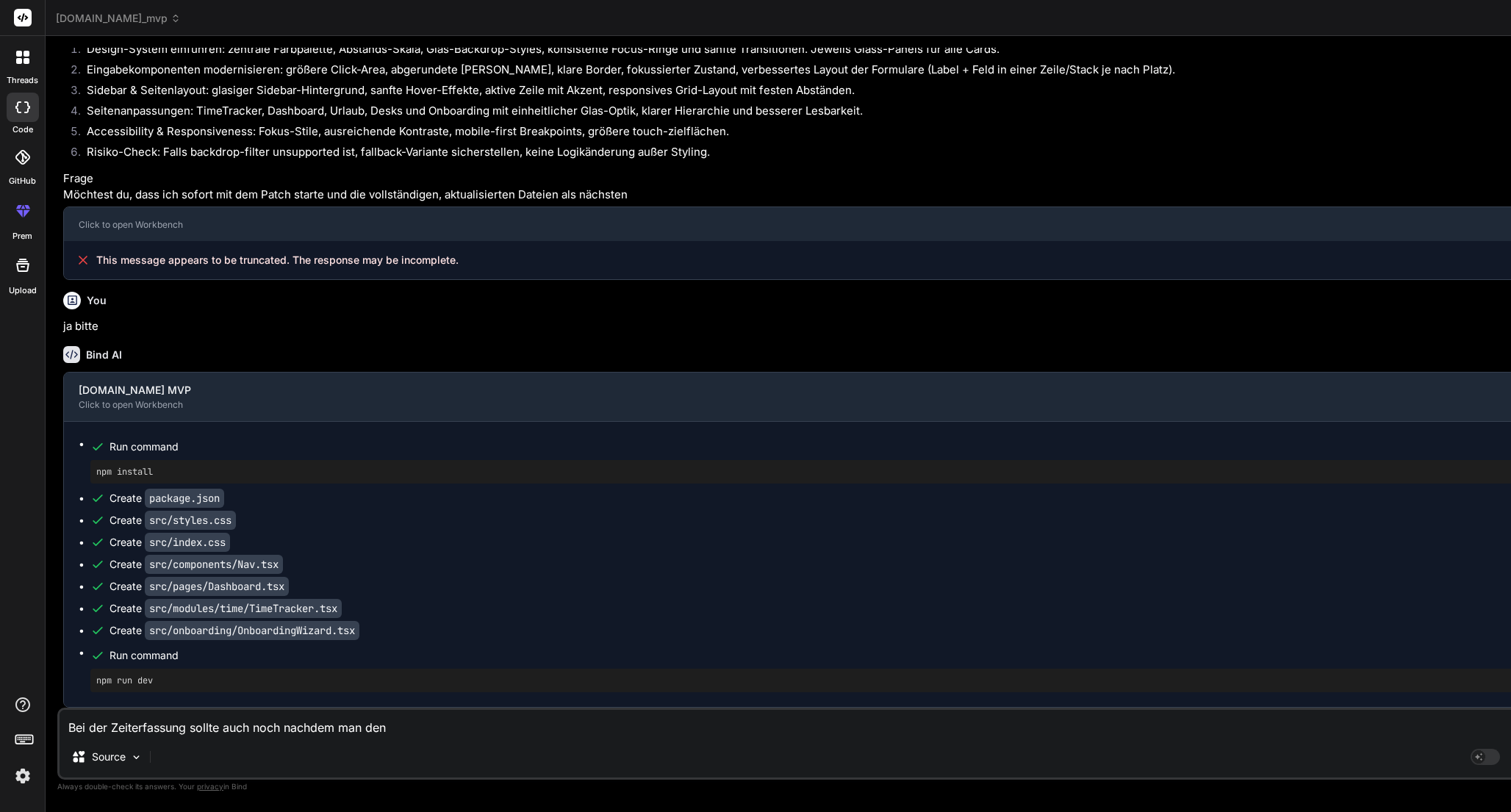
type textarea "Bei der Zeiterfassung sollte auch noch nachdem man den"
type textarea "x"
type textarea "Bei der Zeiterfassung sollte auch noch nachdem man den T"
type textarea "x"
type textarea "Bei der Zeiterfassung sollte auch noch nachdem man den Ti"
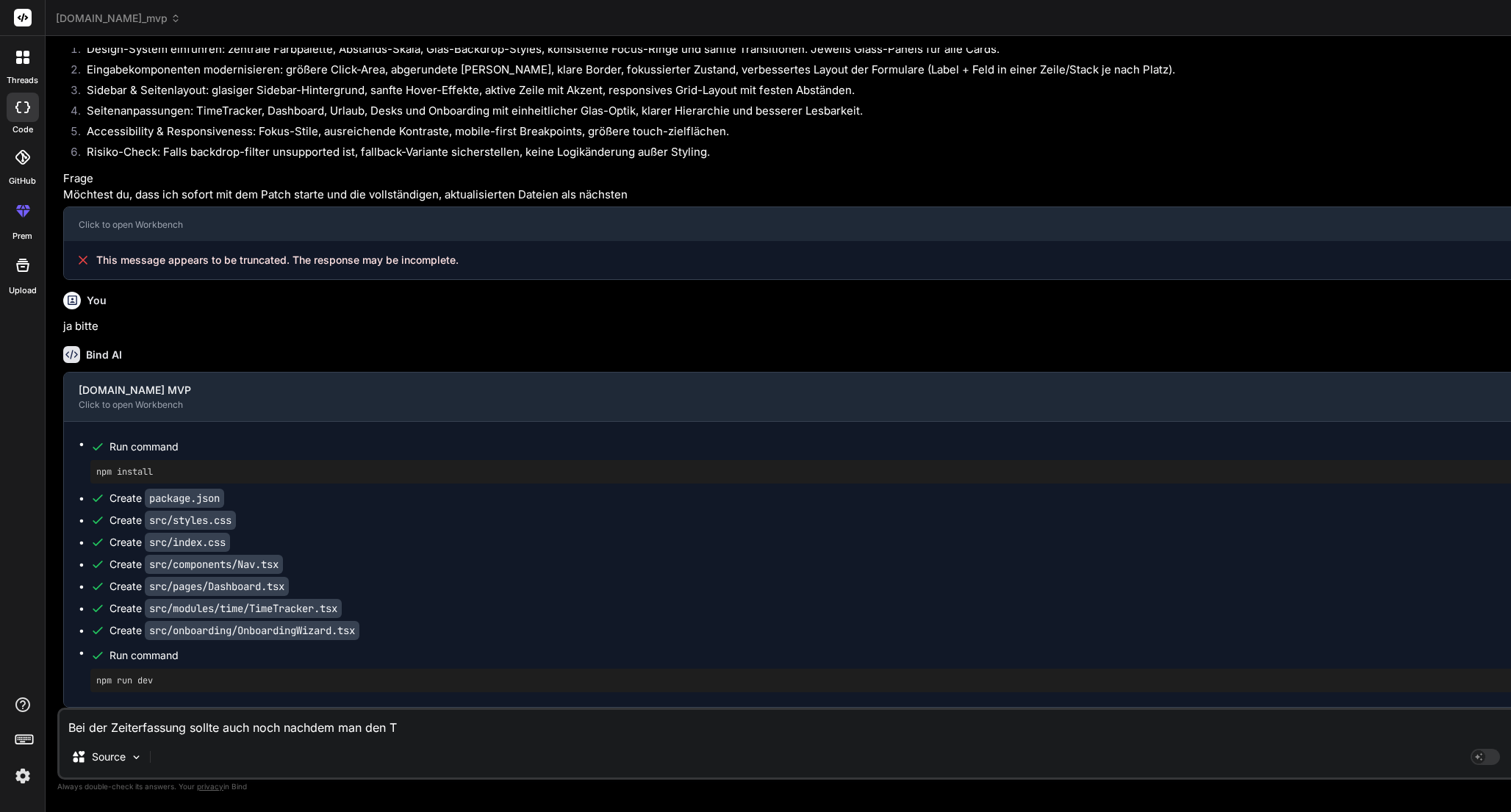
type textarea "x"
type textarea "Bei der Zeiterfassung sollte auch noch nachdem man den Tim"
type textarea "x"
type textarea "Bei der Zeiterfassung sollte auch noch nachdem man den Time"
type textarea "x"
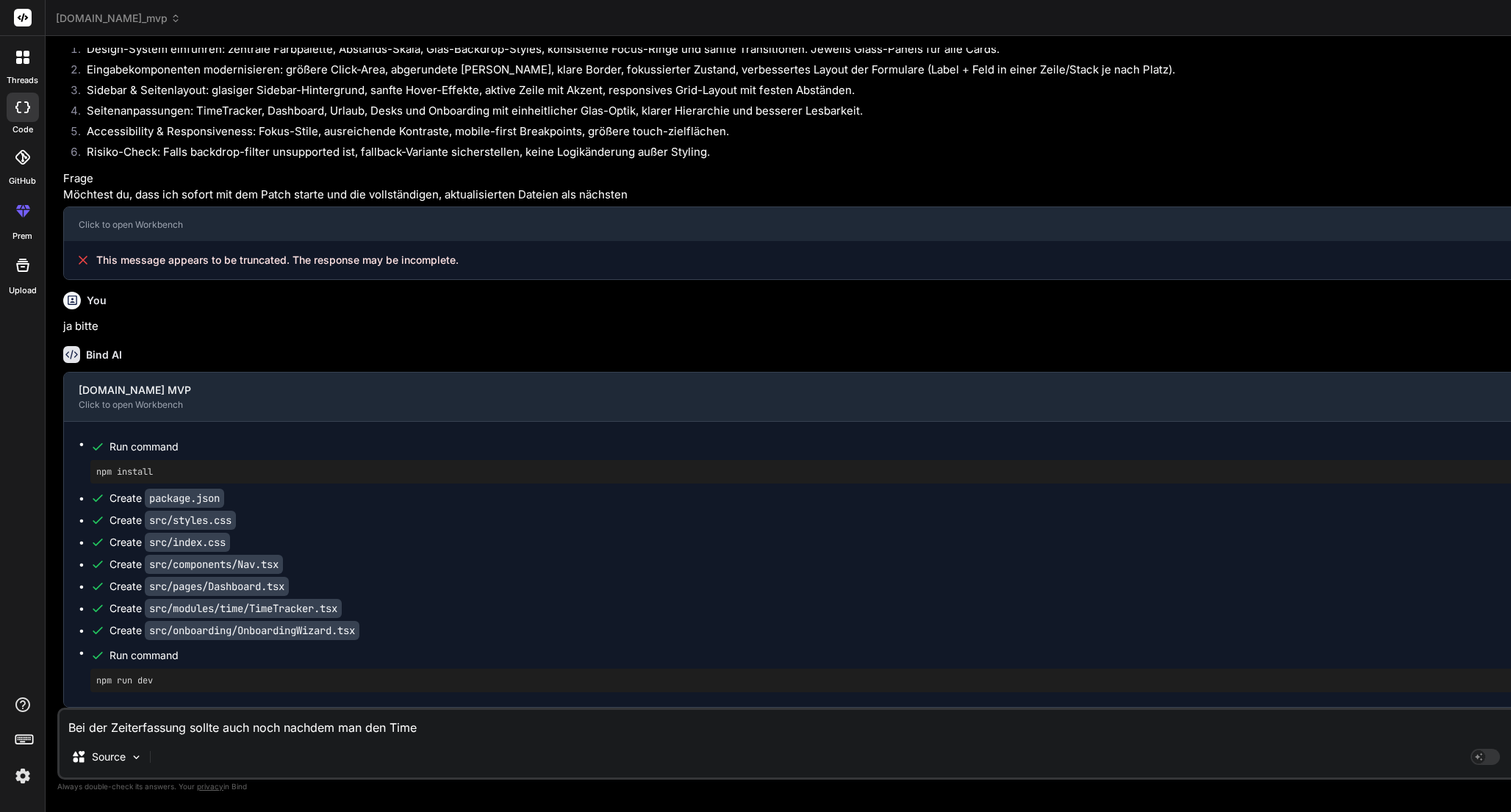
type textarea "Bei der Zeiterfassung sollte auch noch nachdem man den Timer"
type textarea "x"
type textarea "Bei der Zeiterfassung sollte auch noch nachdem man den Timer"
type textarea "x"
type textarea "Bei der Zeiterfassung sollte auch noch nachdem man den Timer g"
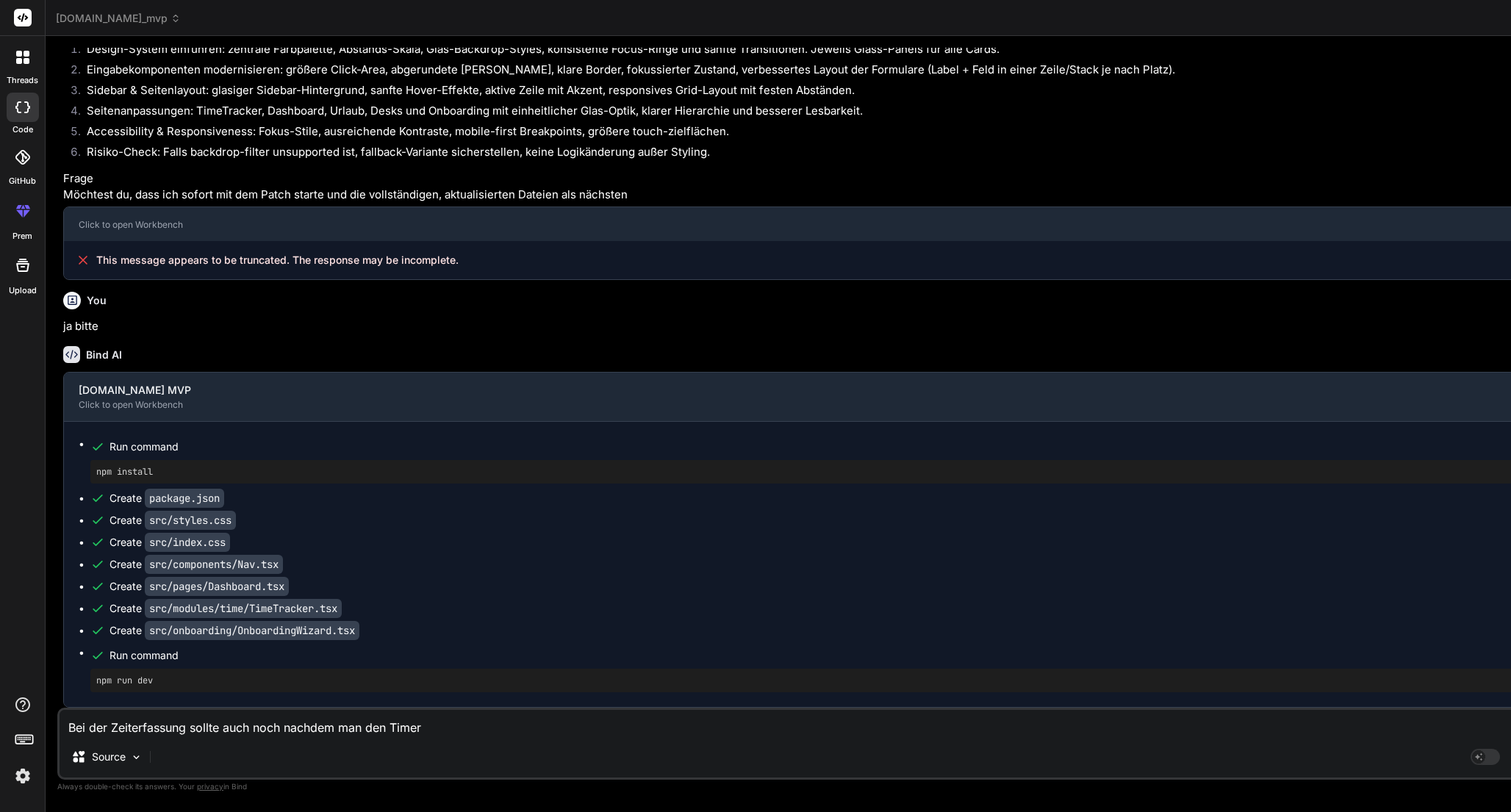
type textarea "x"
type textarea "Bei der Zeiterfassung sollte auch noch nachdem man den Timer ge"
type textarea "x"
type textarea "Bei der Zeiterfassung sollte auch noch nachdem man den Timer ges"
type textarea "x"
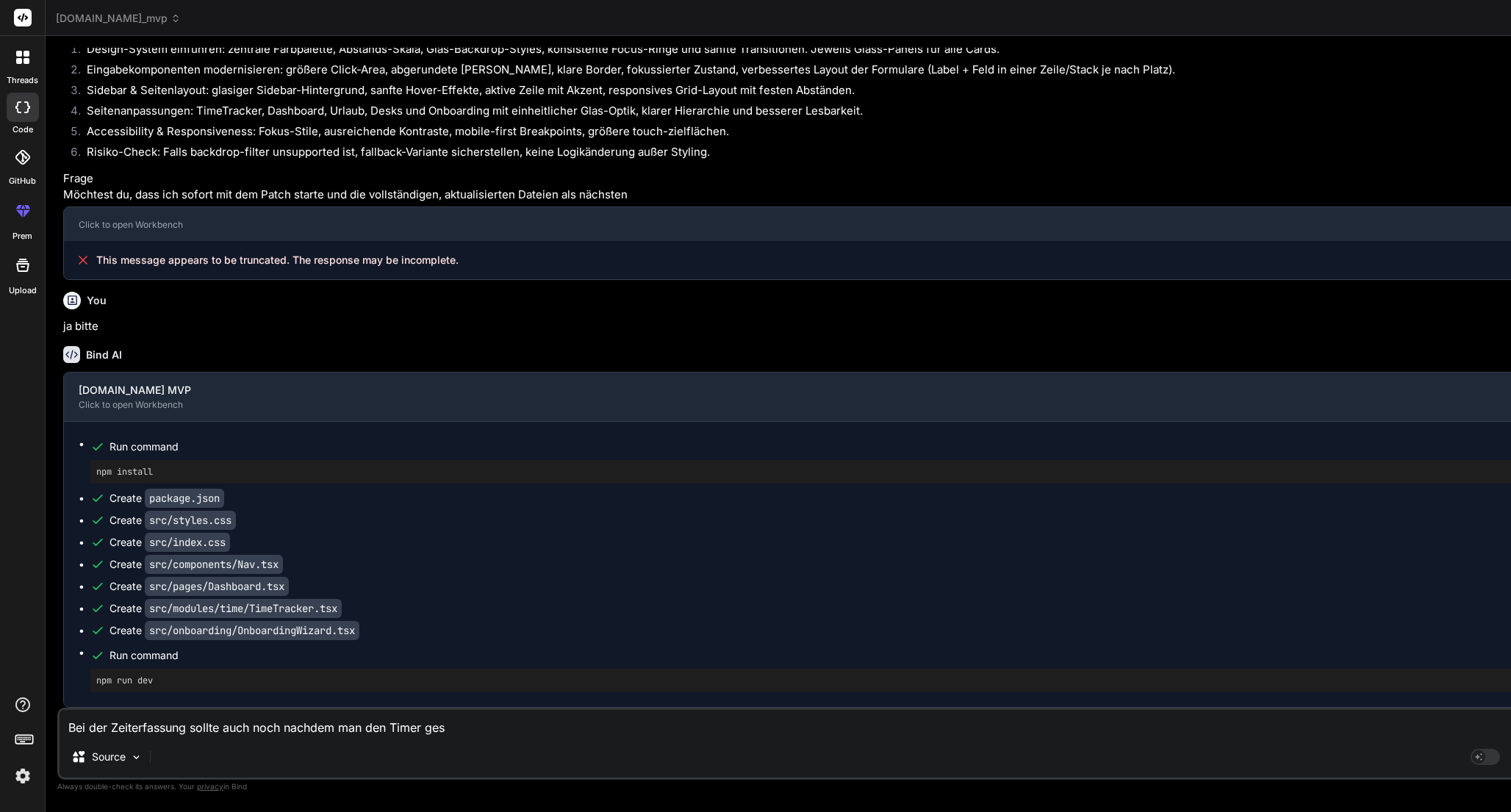
type textarea "Bei der Zeiterfassung sollte auch noch nachdem man den Timer gest"
type textarea "x"
type textarea "Bei der Zeiterfassung sollte auch noch nachdem man den Timer gesta"
type textarea "x"
type textarea "Bei der Zeiterfassung sollte auch noch nachdem man den Timer gestar"
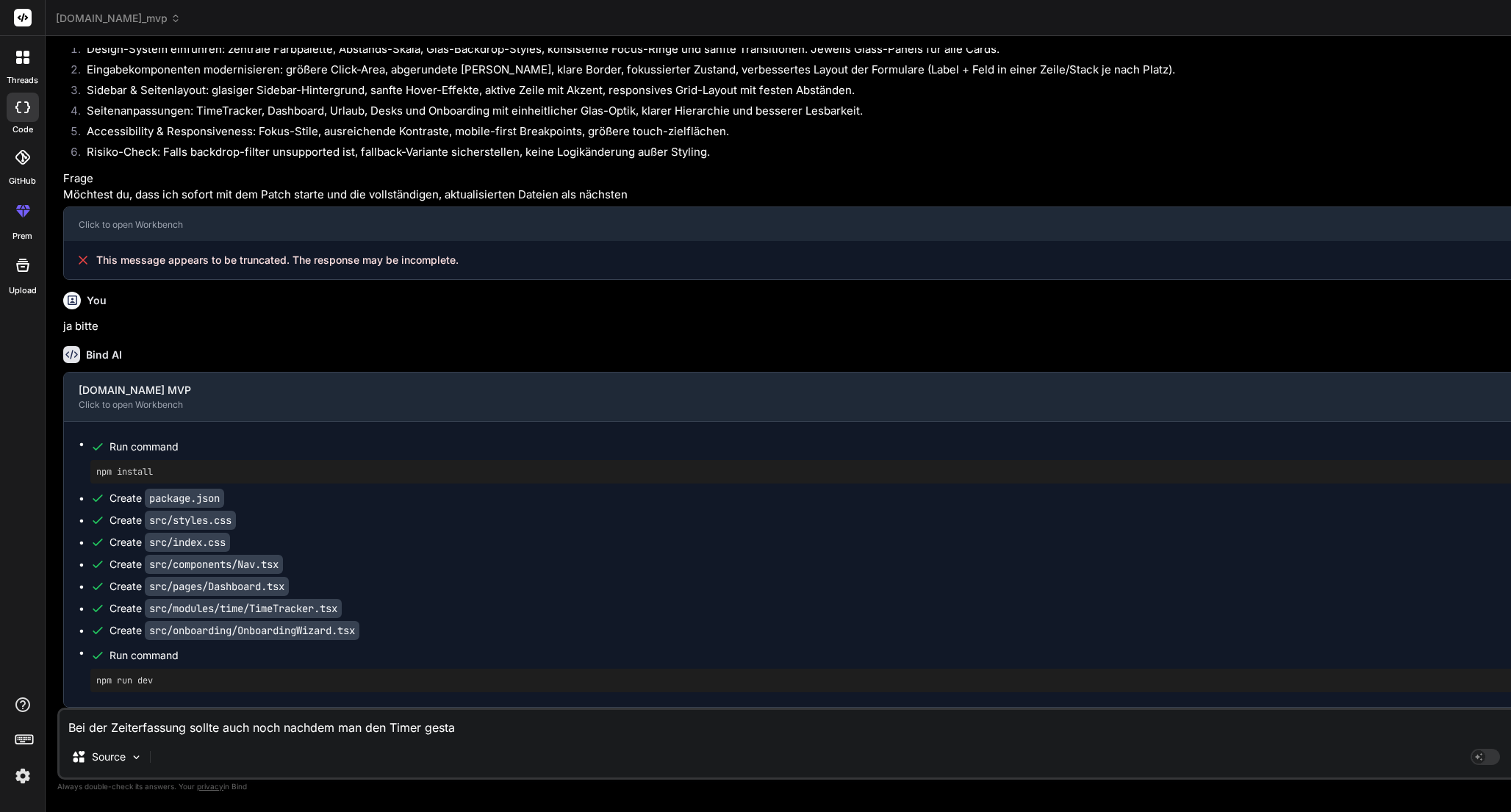
type textarea "x"
type textarea "Bei der Zeiterfassung sollte auch noch nachdem man den Timer gestart"
type textarea "x"
type textarea "Bei der Zeiterfassung sollte auch noch nachdem man den Timer gestarte"
type textarea "x"
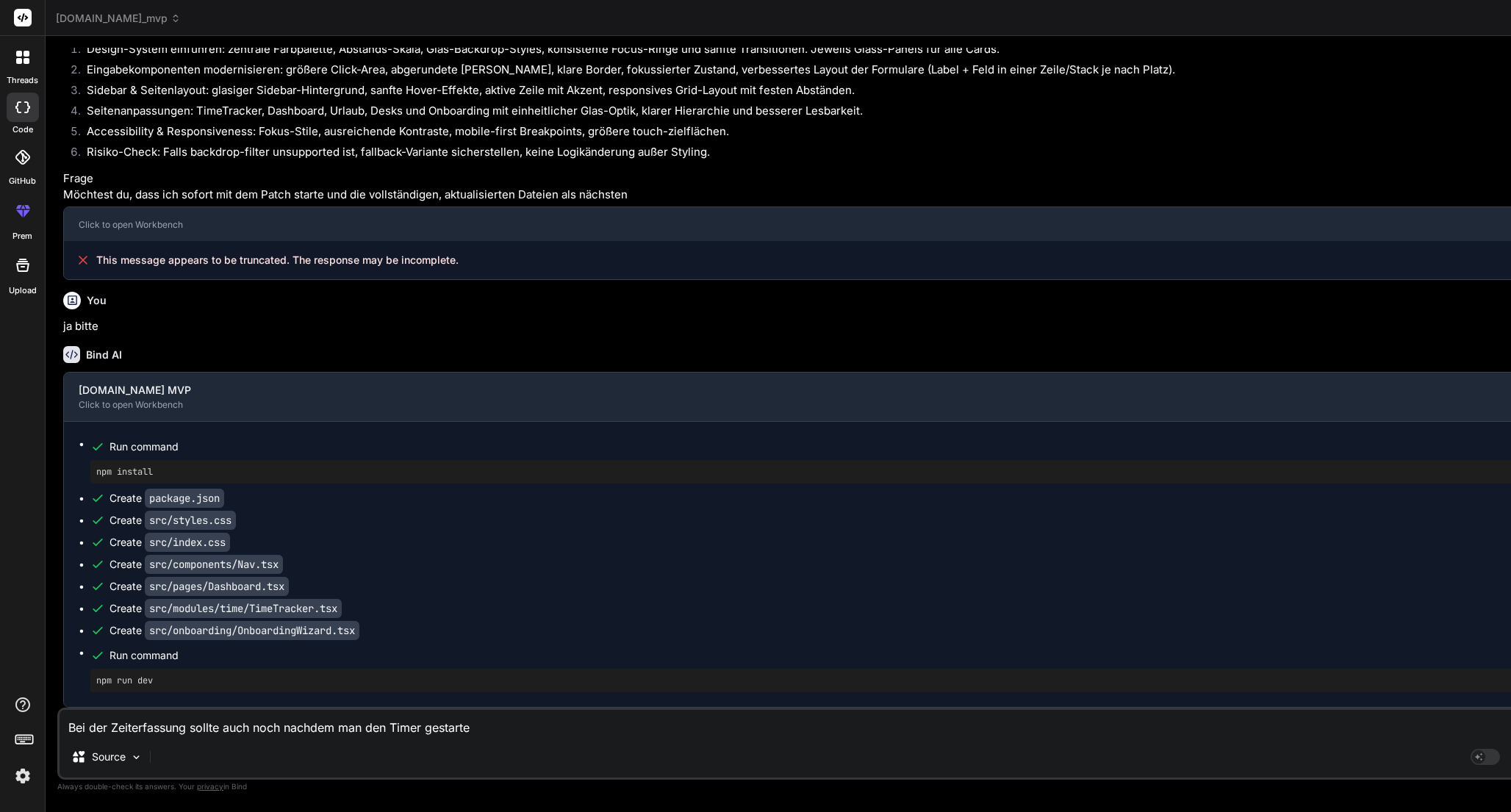
type textarea "Bei der Zeiterfassung sollte auch noch nachdem man den Timer gestartet"
type textarea "x"
type textarea "Bei der Zeiterfassung sollte auch noch nachdem man den Timer gestartet"
type textarea "x"
type textarea "Bei der Zeiterfassung sollte auch noch nachdem man den Timer gestartet h"
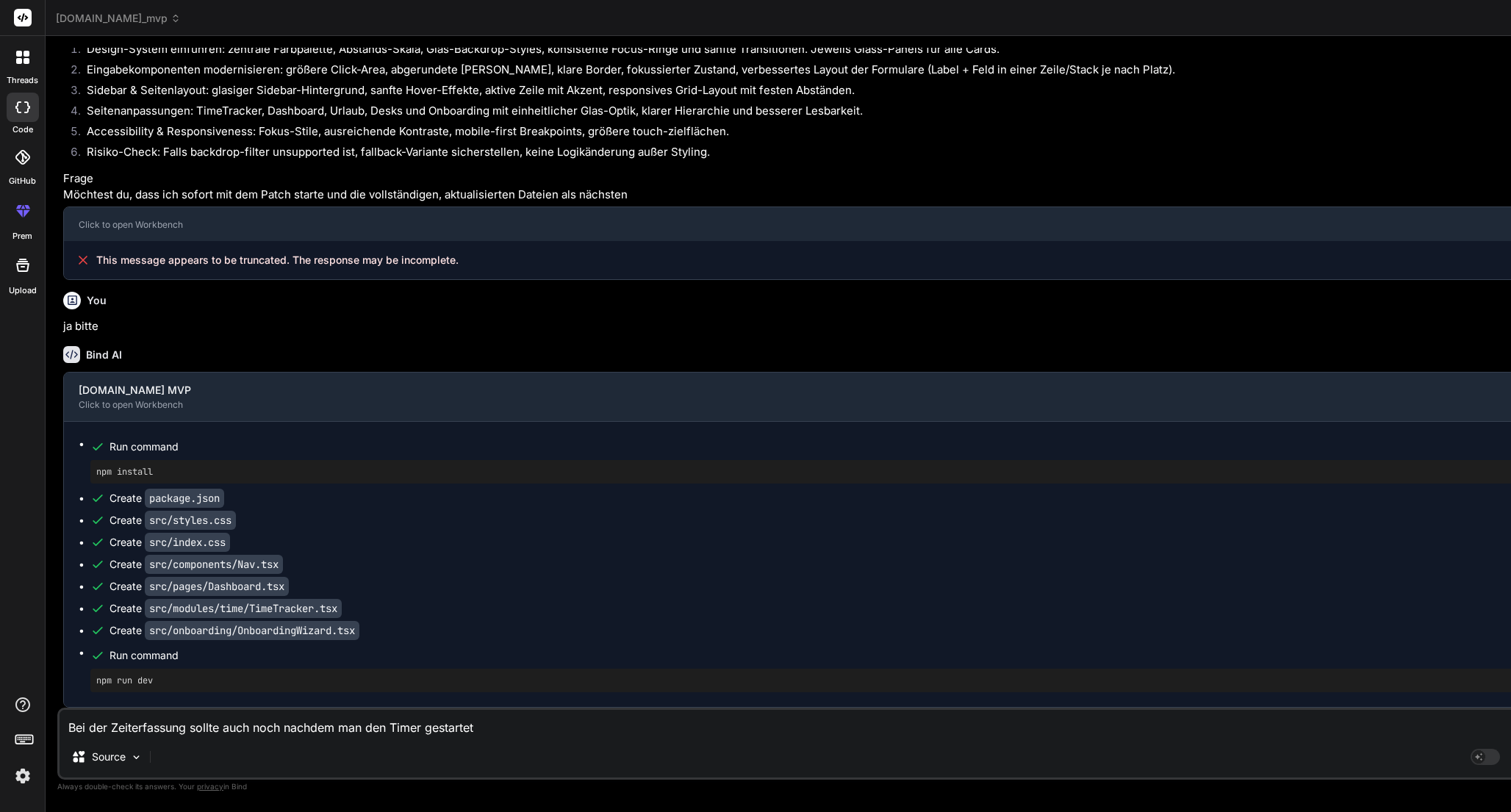
type textarea "x"
type textarea "Bei der Zeiterfassung sollte auch noch nachdem man den Timer gestartet ha"
type textarea "x"
type textarea "Bei der Zeiterfassung sollte auch noch nachdem man den Timer gestartet hat"
type textarea "x"
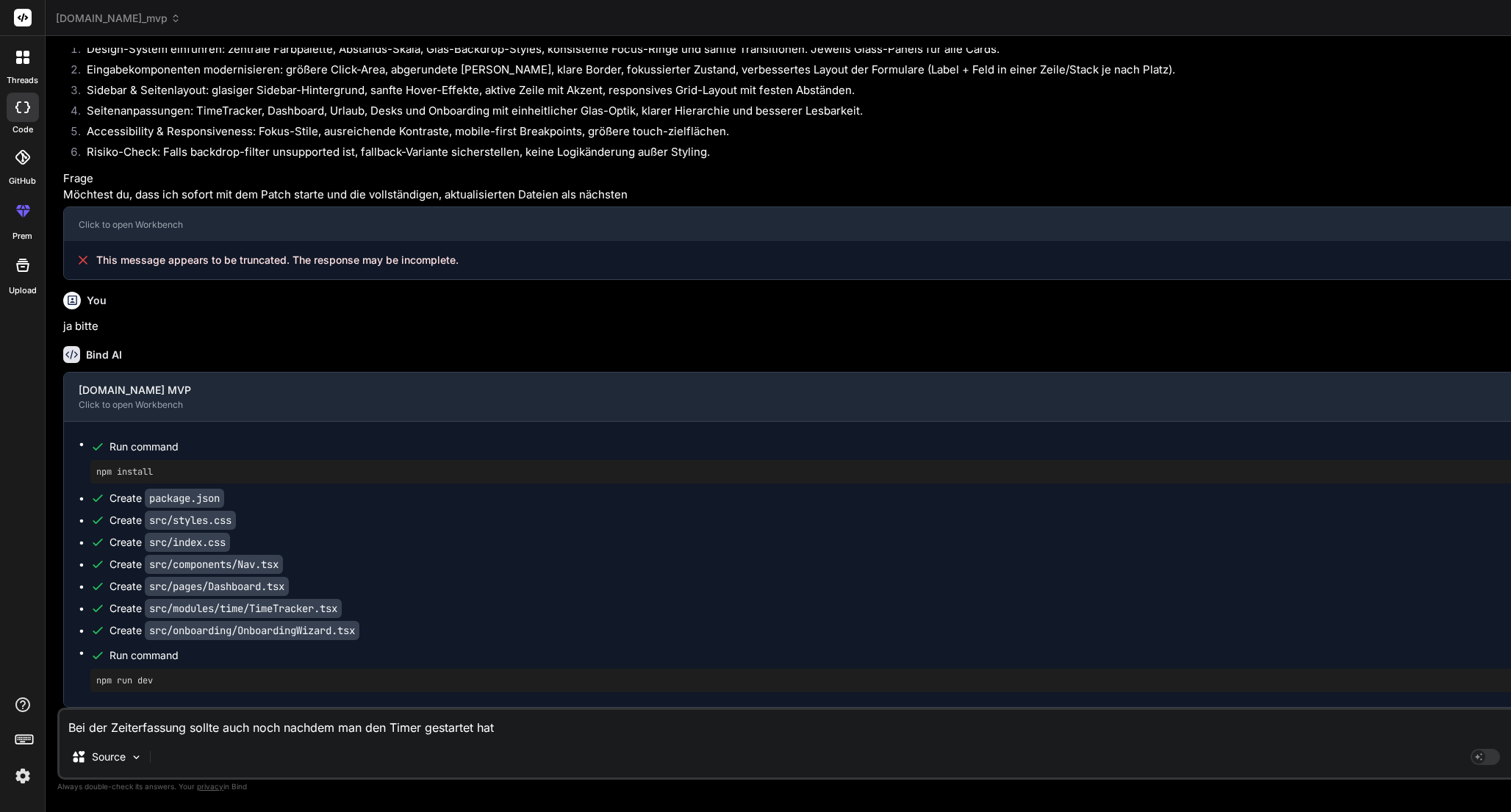
type textarea "Bei der Zeiterfassung sollte auch noch nachdem man den Timer gestartet hat,"
type textarea "x"
type textarea "Bei der Zeiterfassung sollte auch noch nachdem man den Timer gestartet hat,"
type textarea "x"
type textarea "Bei der Zeiterfassung sollte auch noch nachdem man den Timer gestartet hat, e"
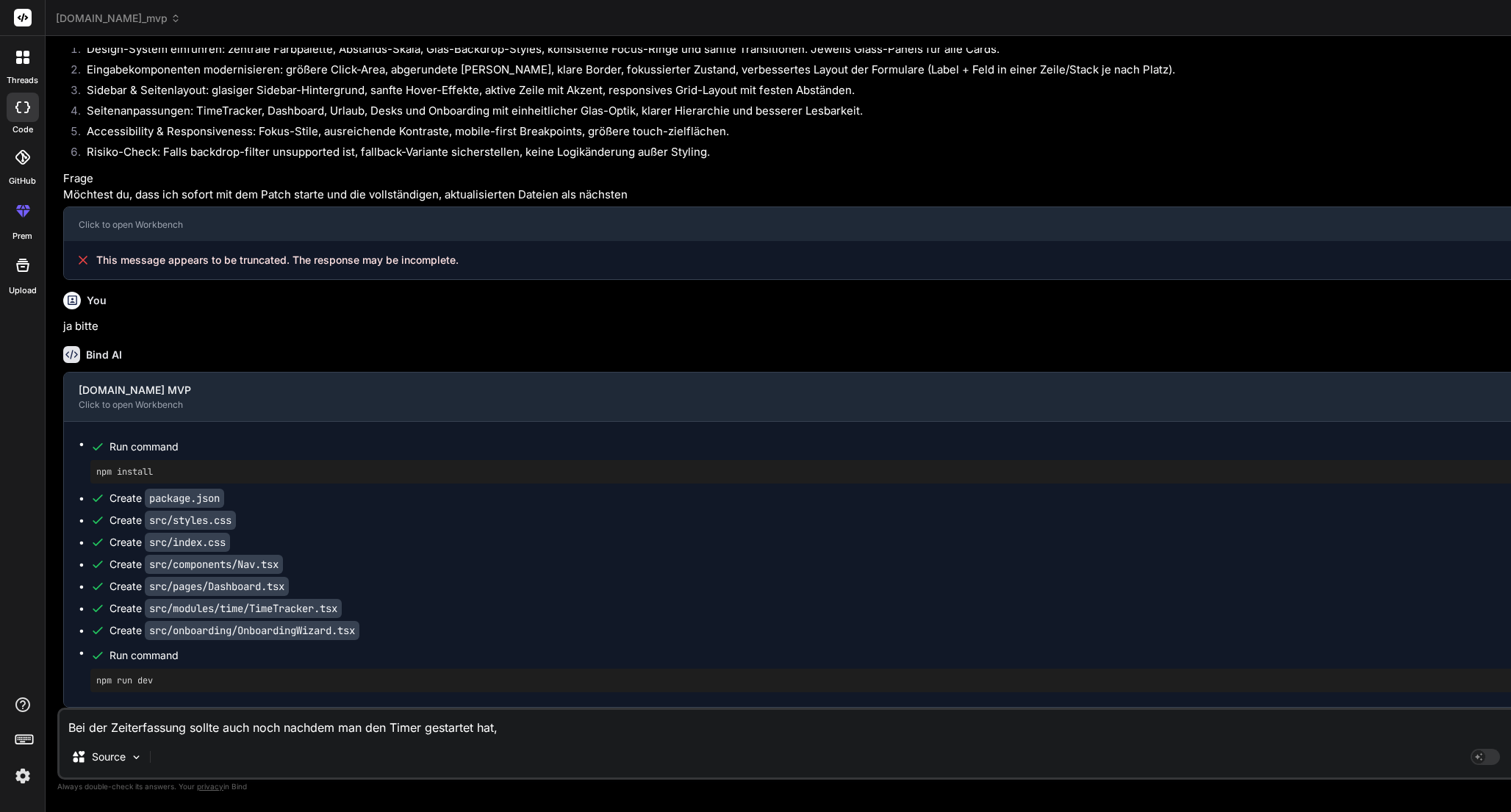
type textarea "x"
type textarea "Bei der Zeiterfassung sollte auch noch nachdem man den Timer gestartet hat, ei"
type textarea "x"
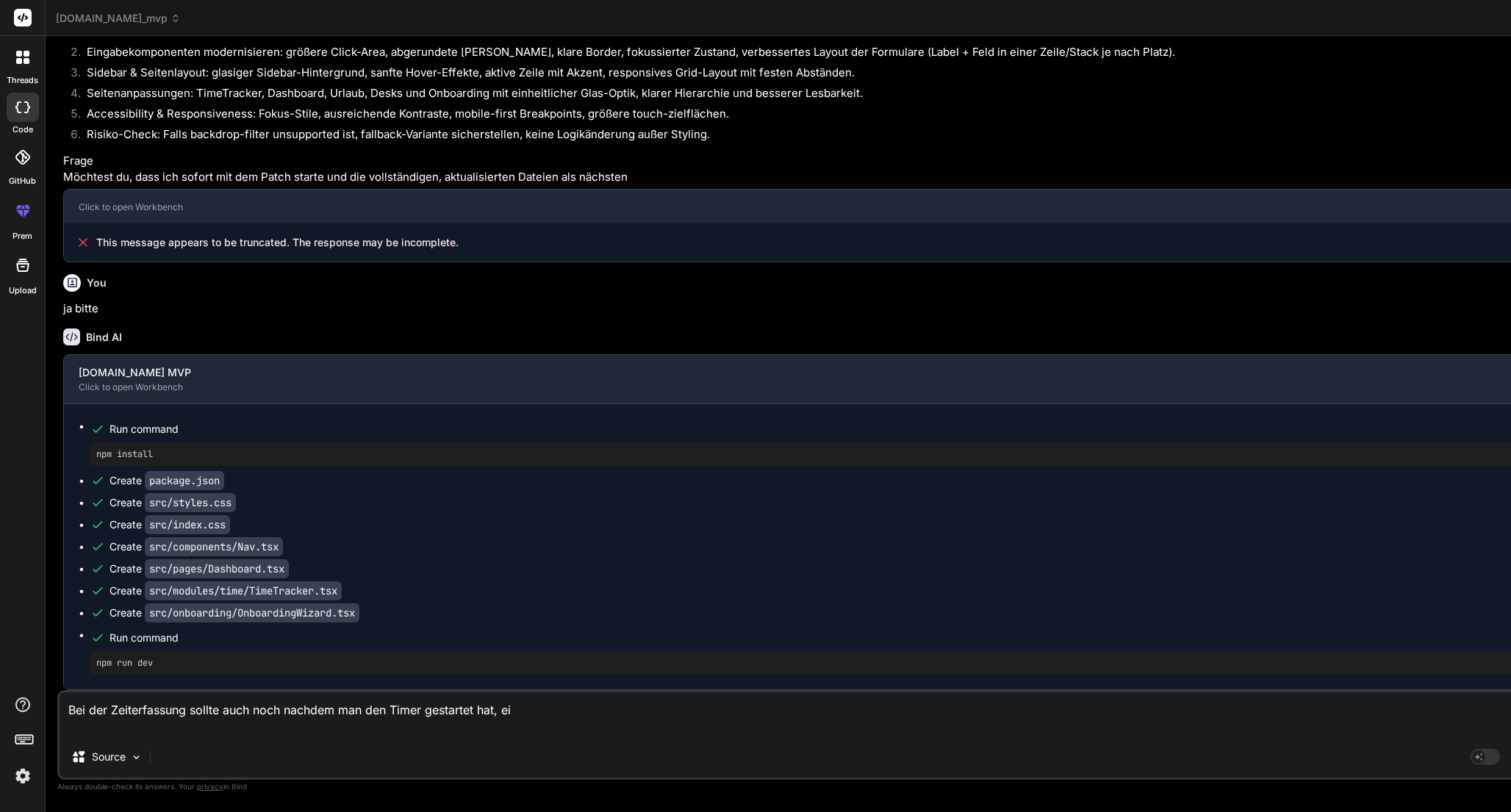
type textarea "Bei der Zeiterfassung sollte auch noch nachdem man den Timer gestartet hat, ein"
type textarea "x"
type textarea "Bei der Zeiterfassung sollte auch noch nachdem man den Timer gestartet hat, ein"
type textarea "x"
type textarea "Bei der Zeiterfassung sollte auch noch nachdem man den Timer gestartet hat, ein…"
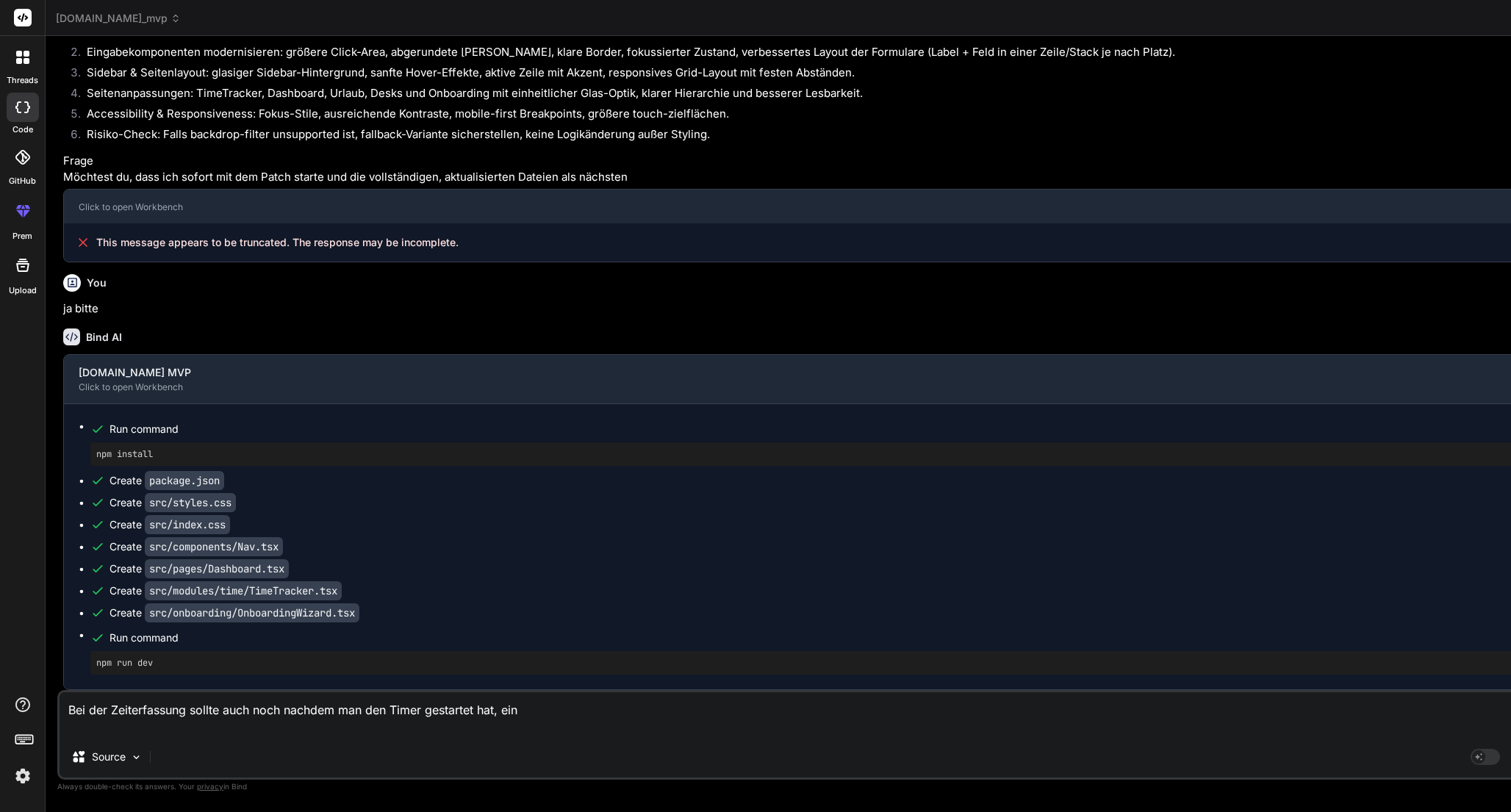
type textarea "x"
type textarea "Bei der Zeiterfassung sollte auch noch nachdem man den Timer gestartet hat, ein…"
type textarea "x"
type textarea "Bei der Zeiterfassung sollte auch noch nachdem man den Timer gestartet hat, ein…"
type textarea "x"
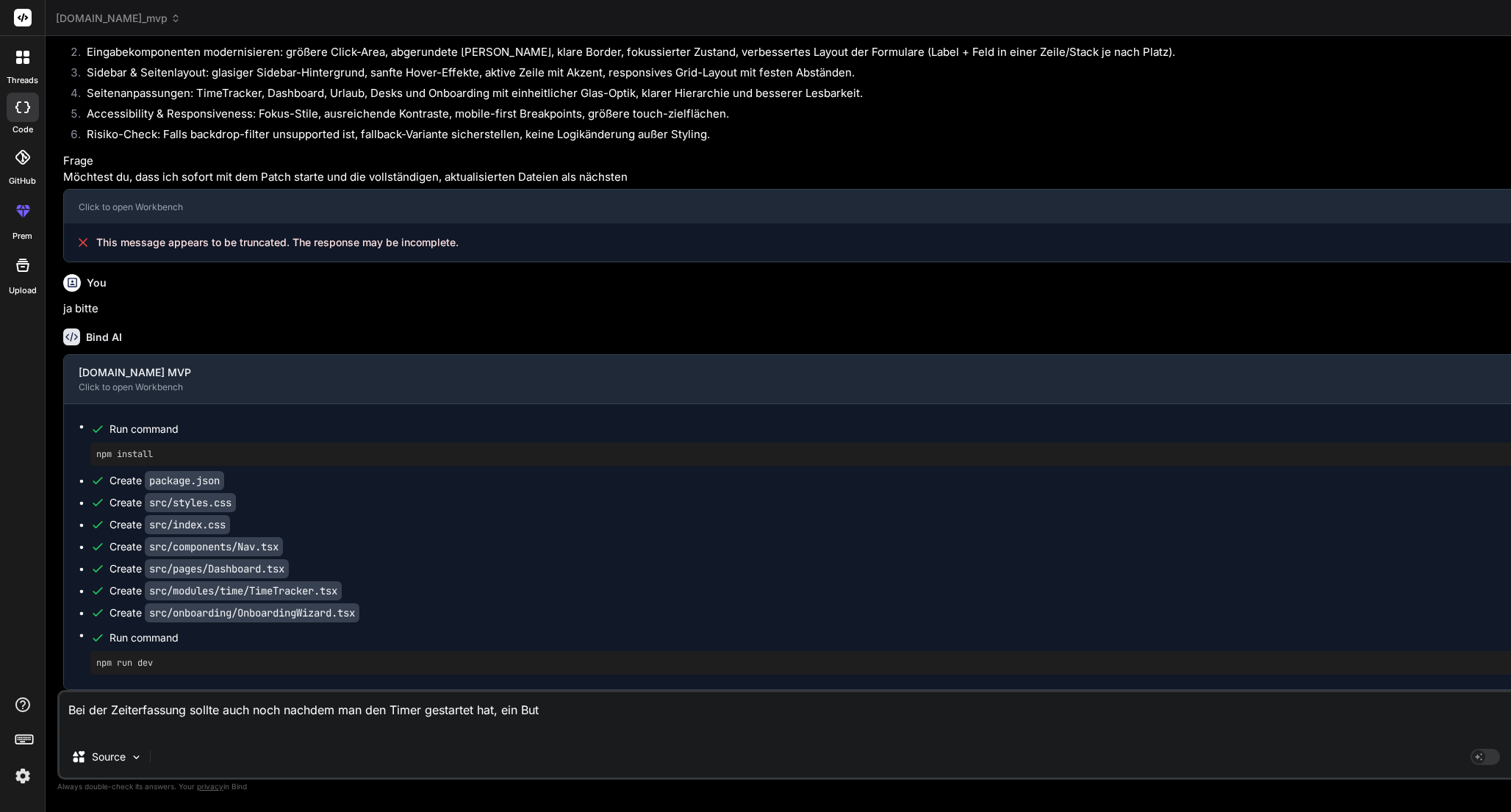
type textarea "Bei der Zeiterfassung sollte auch noch nachdem man den Timer gestartet hat, ein…"
type textarea "x"
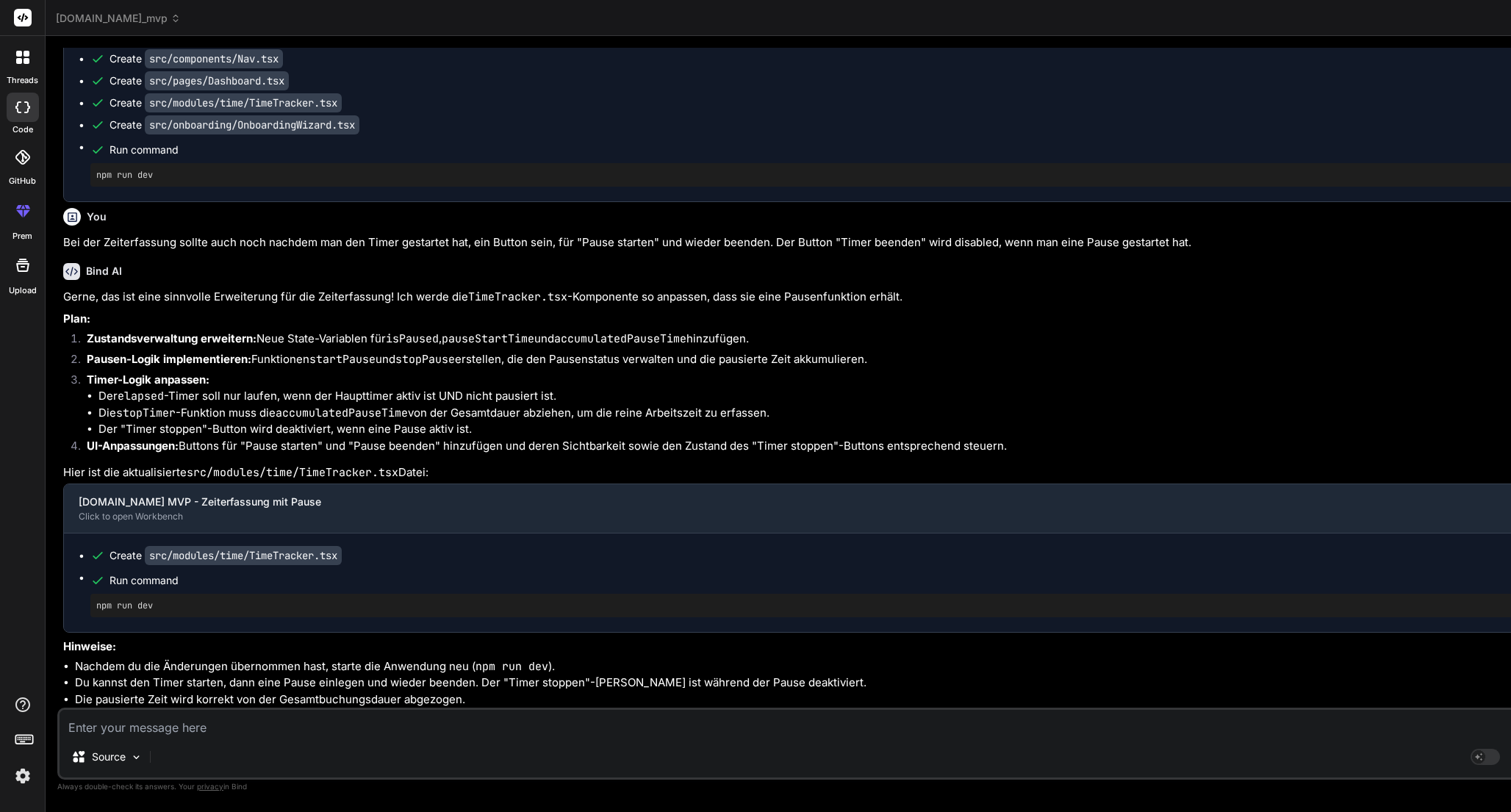
scroll to position [9247, 0]
click at [155, 600] on pre "npm run dev" at bounding box center [816, 606] width 1440 height 12
click at [144, 600] on pre "npm run dev" at bounding box center [816, 606] width 1440 height 12
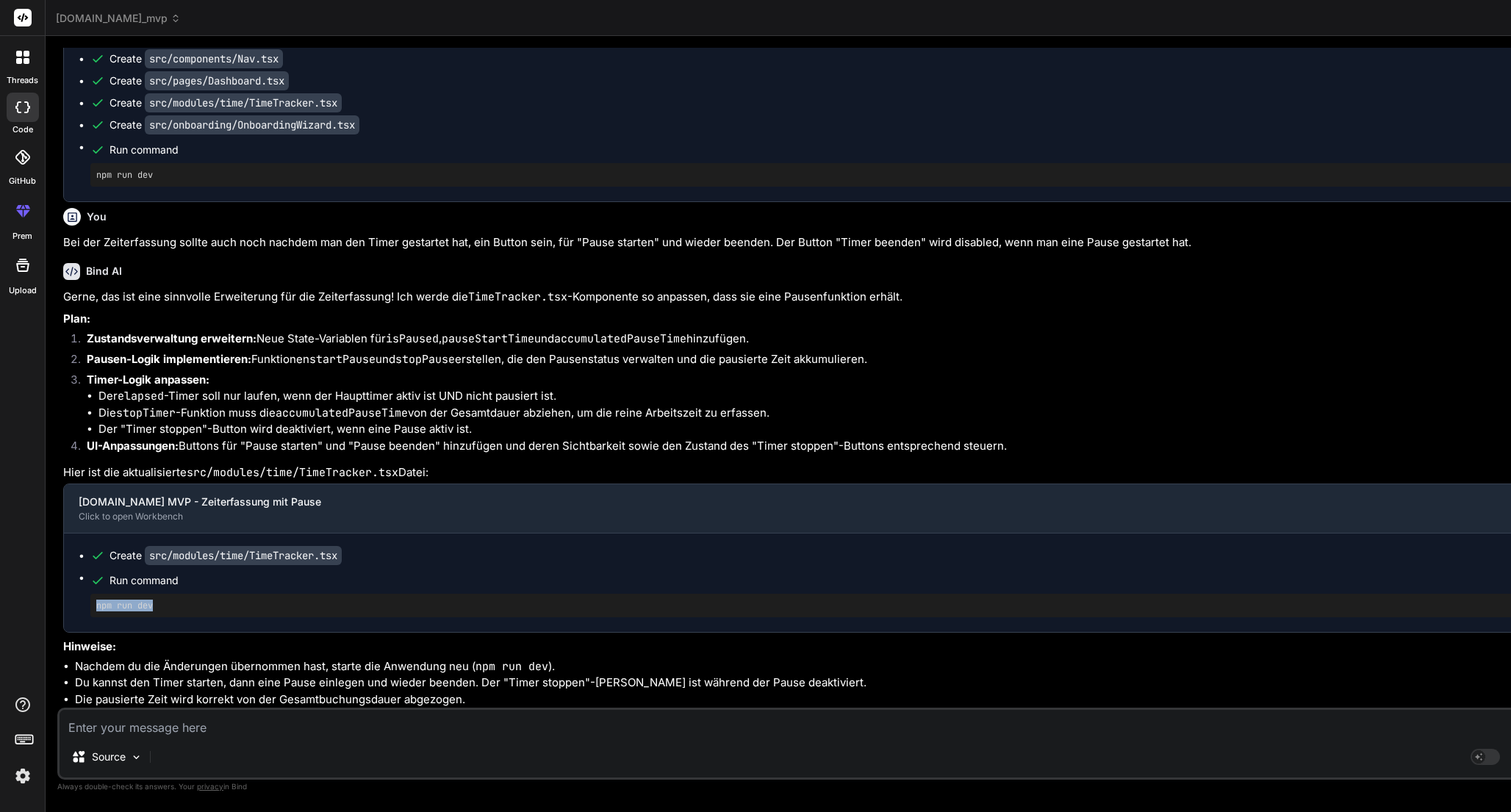
click at [144, 600] on pre "npm run dev" at bounding box center [816, 606] width 1440 height 12
copy div "npm run dev"
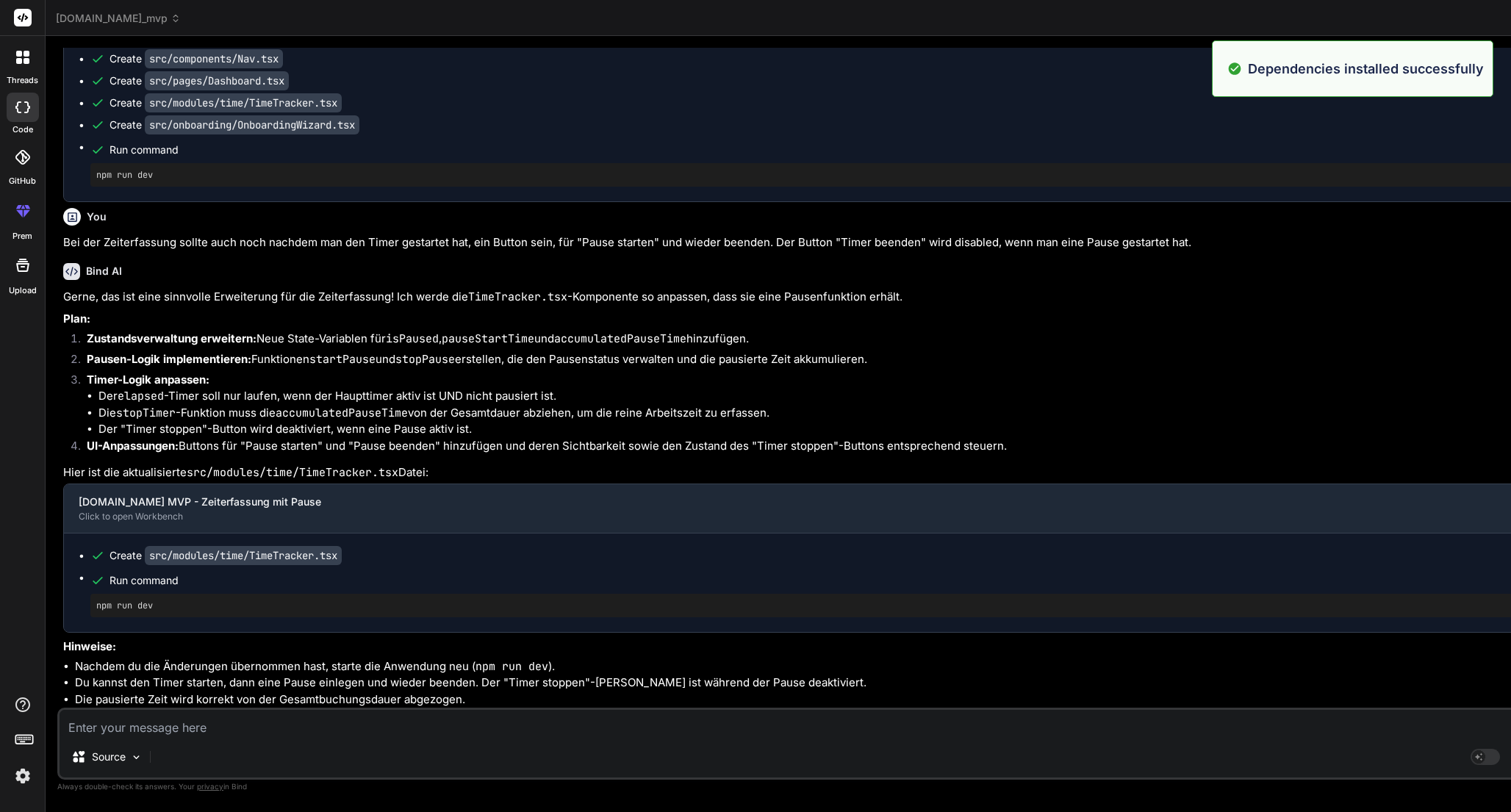
scroll to position [4609, 0]
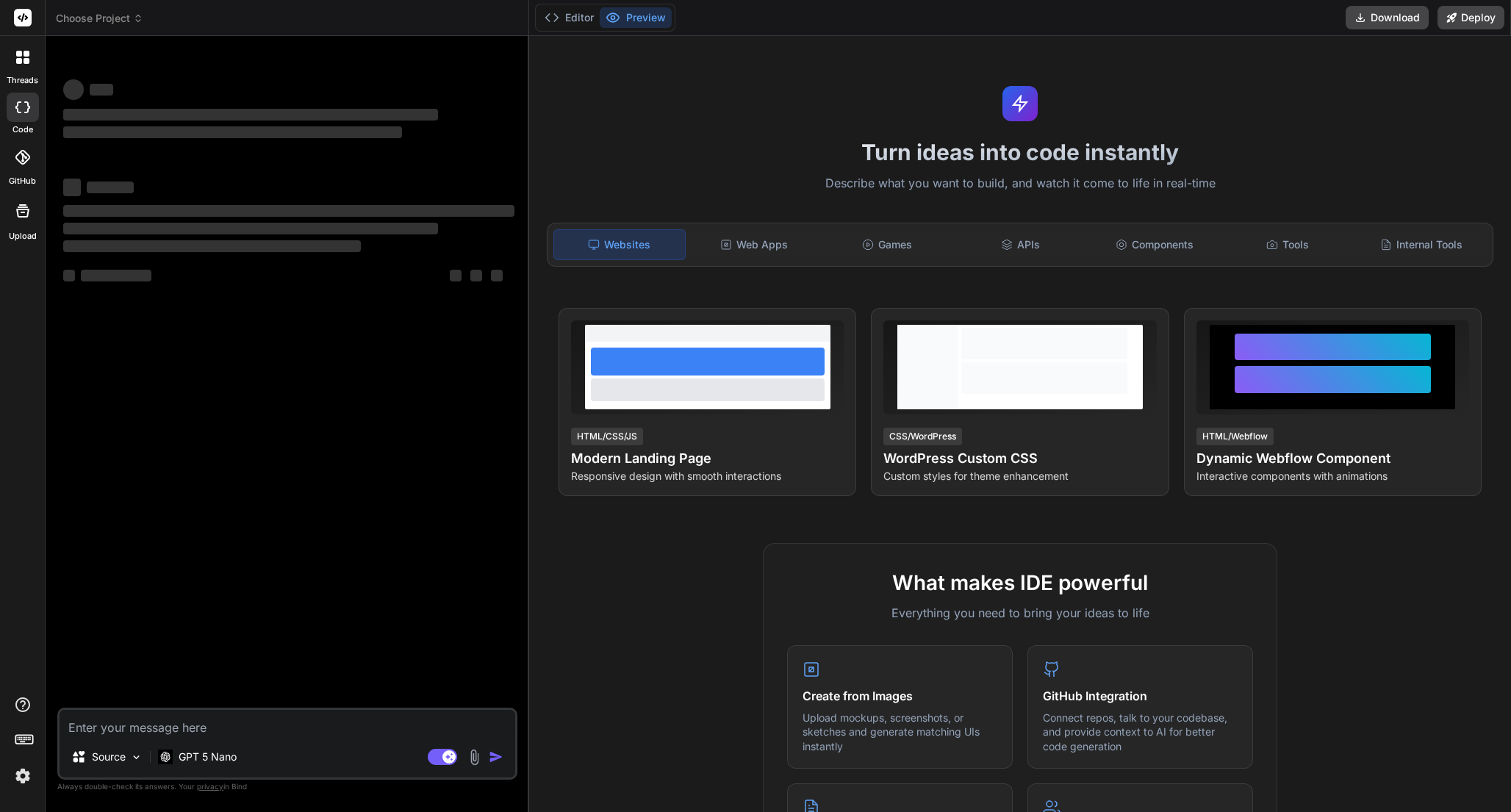
click at [23, 106] on icon at bounding box center [23, 107] width 15 height 12
click at [126, 18] on span "Choose Project" at bounding box center [99, 18] width 87 height 15
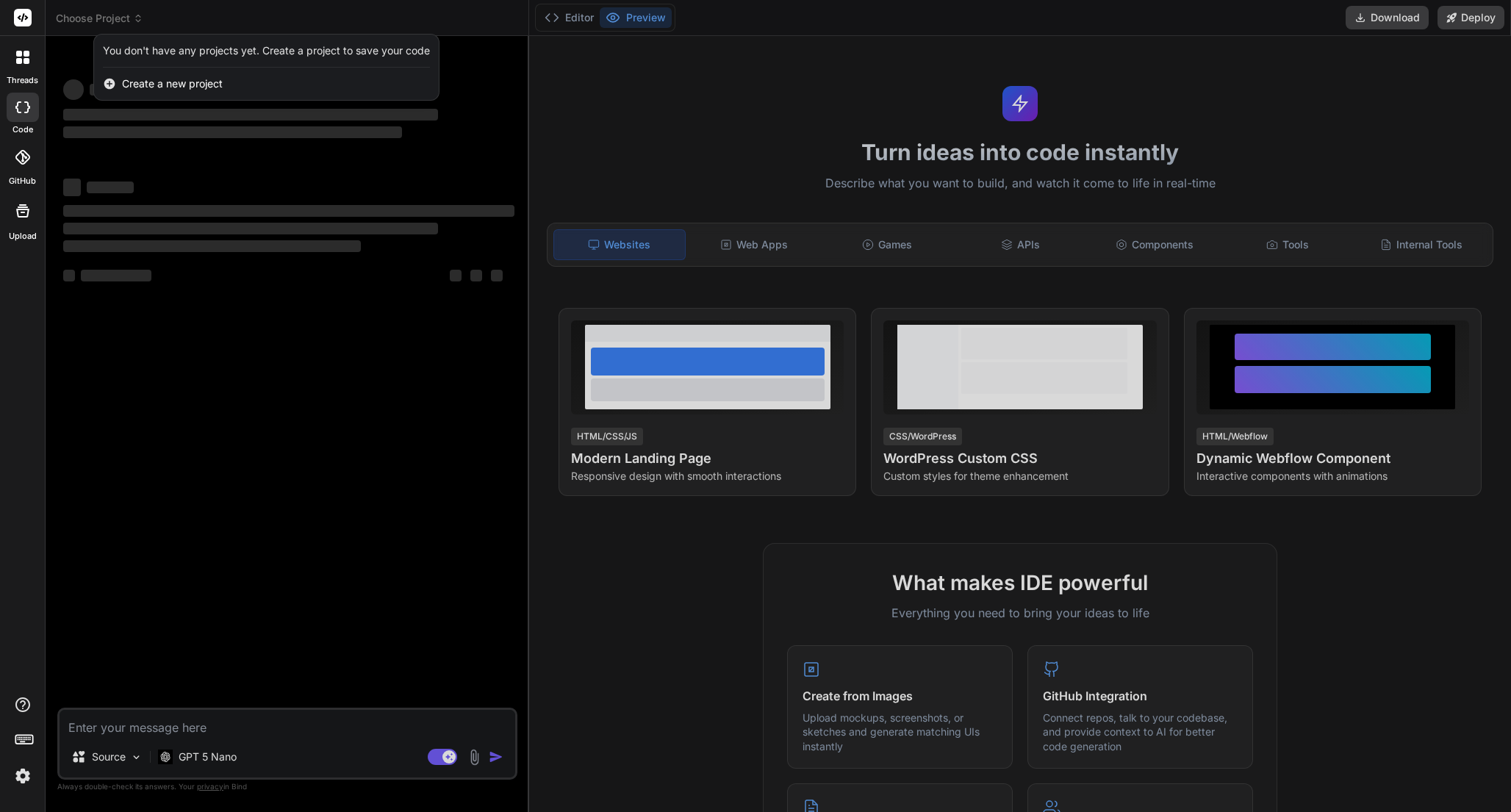
click at [208, 24] on div at bounding box center [756, 406] width 1511 height 812
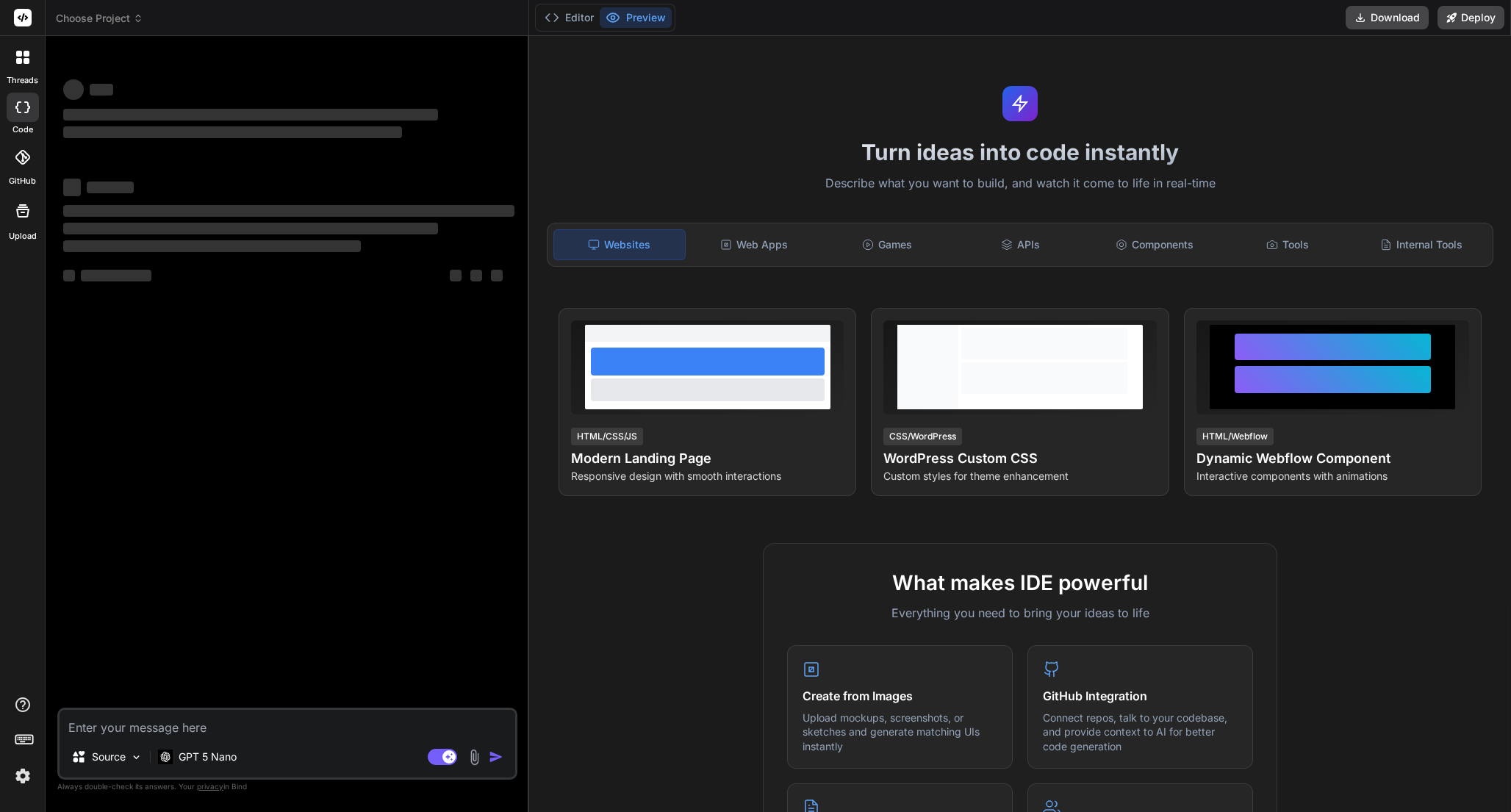
click at [636, 16] on button "Preview" at bounding box center [636, 17] width 72 height 21
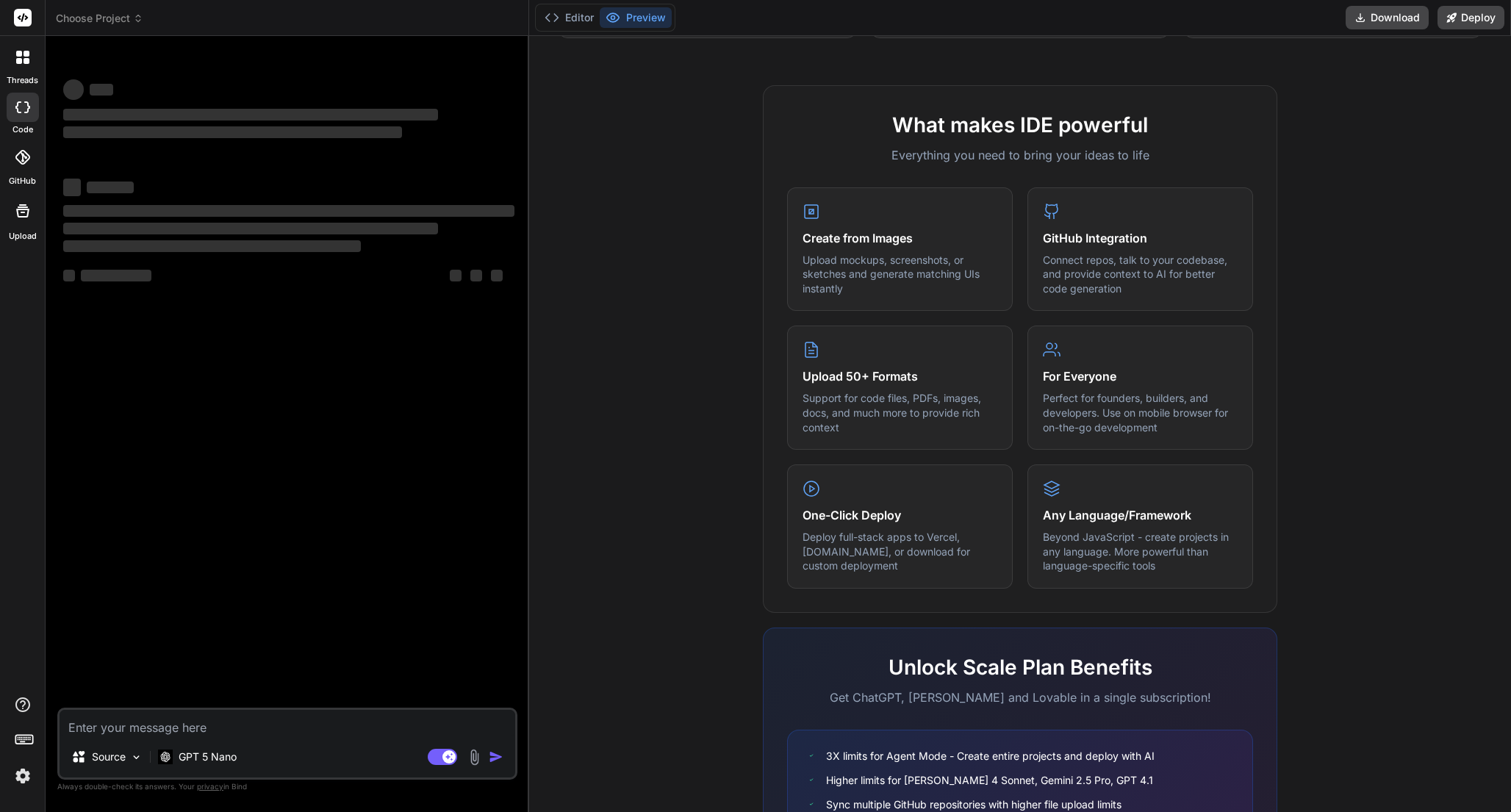
scroll to position [588, 0]
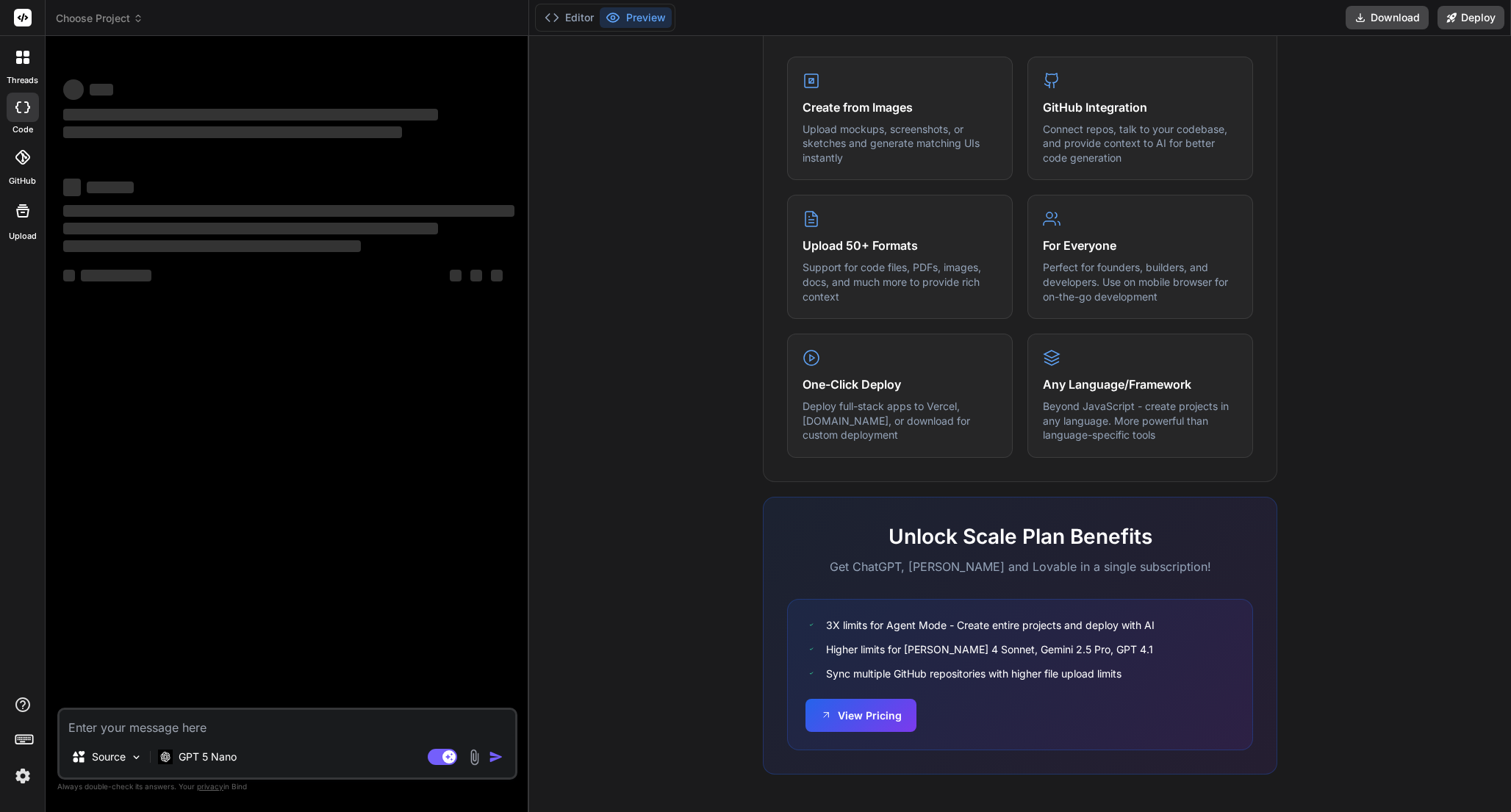
click at [22, 107] on icon at bounding box center [23, 107] width 15 height 12
type textarea "x"
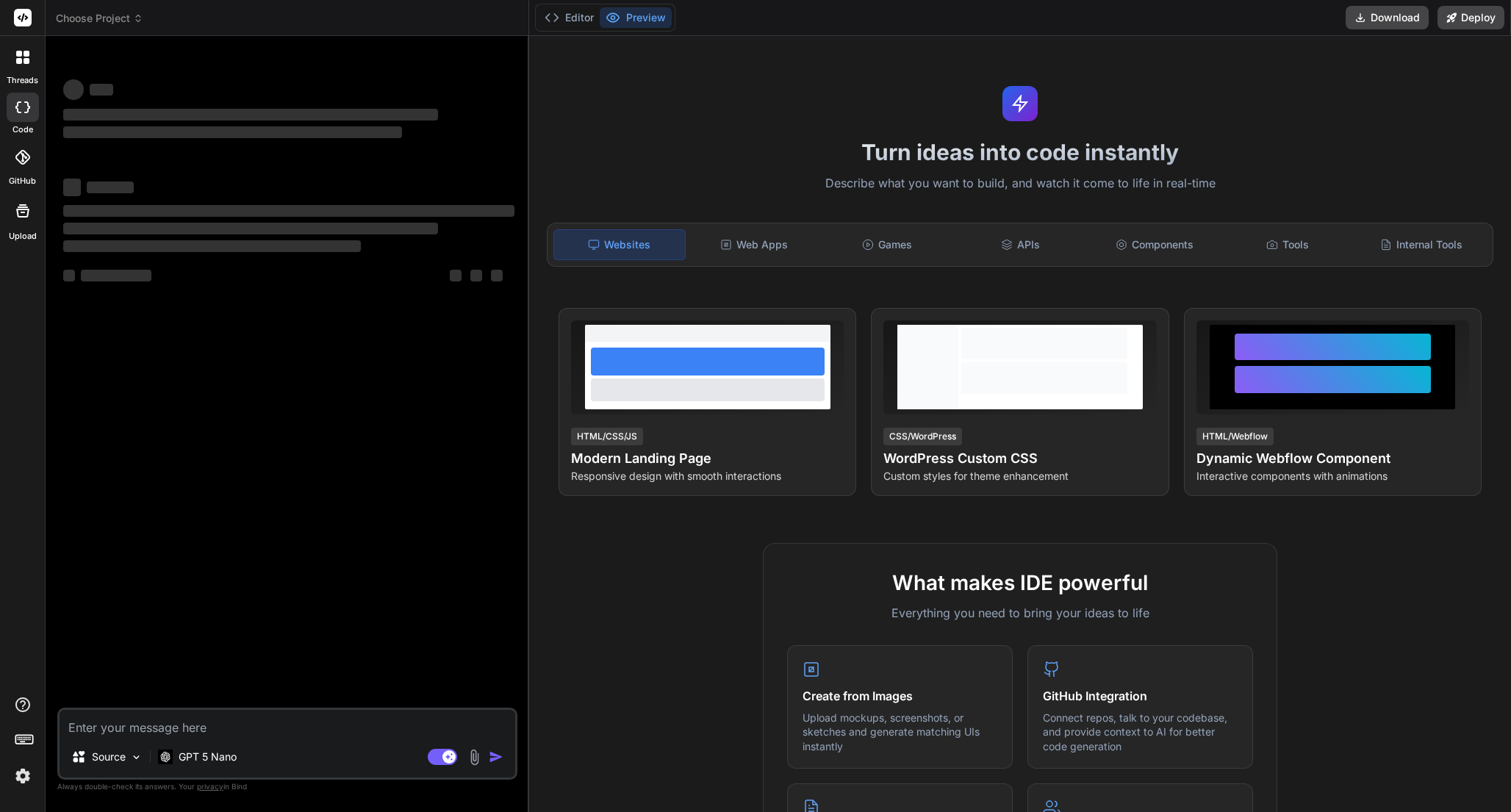
click at [22, 66] on div at bounding box center [22, 57] width 31 height 31
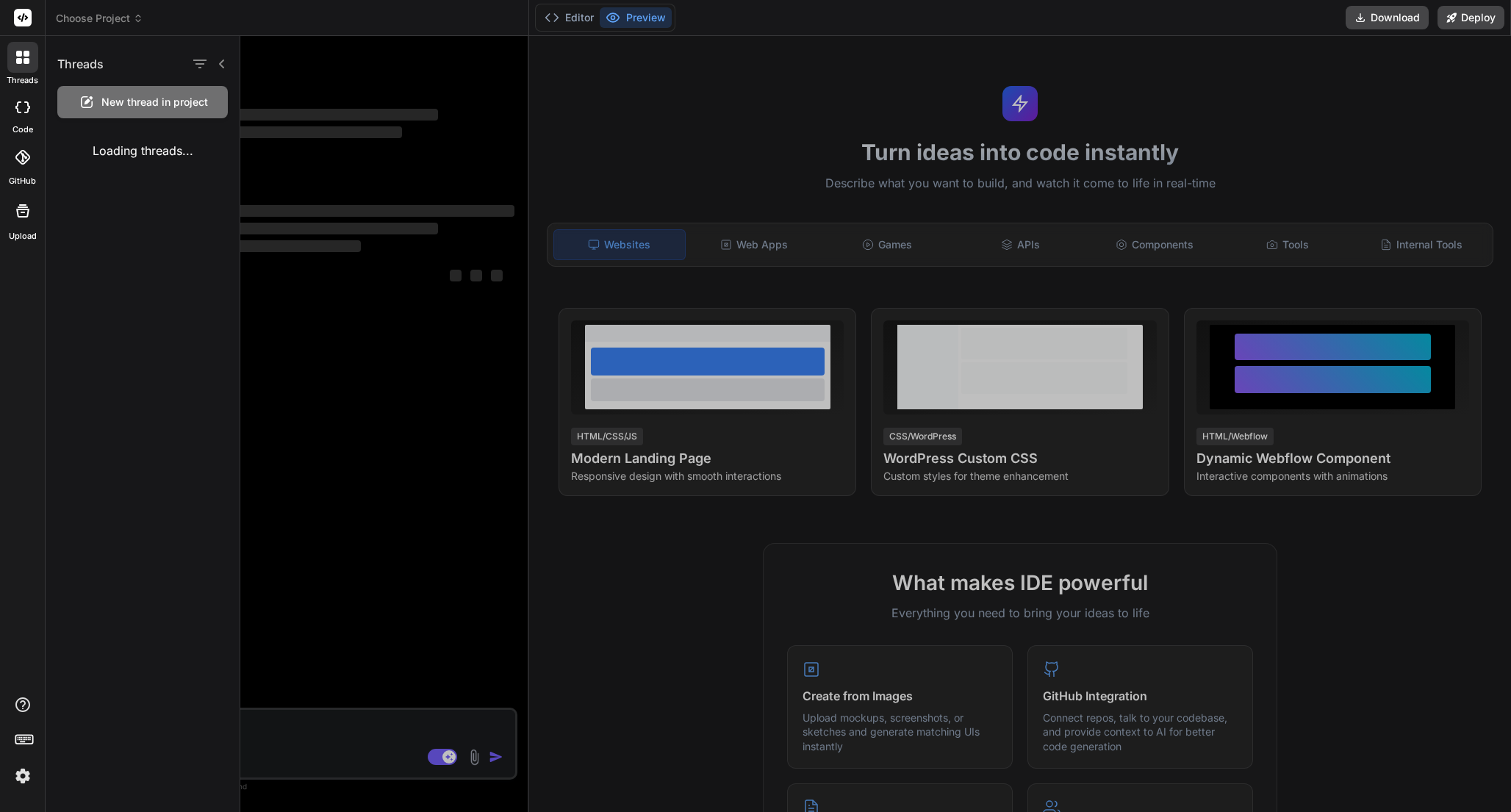
click at [22, 66] on div at bounding box center [22, 57] width 31 height 31
click at [22, 107] on icon at bounding box center [23, 107] width 15 height 12
type textarea "x"
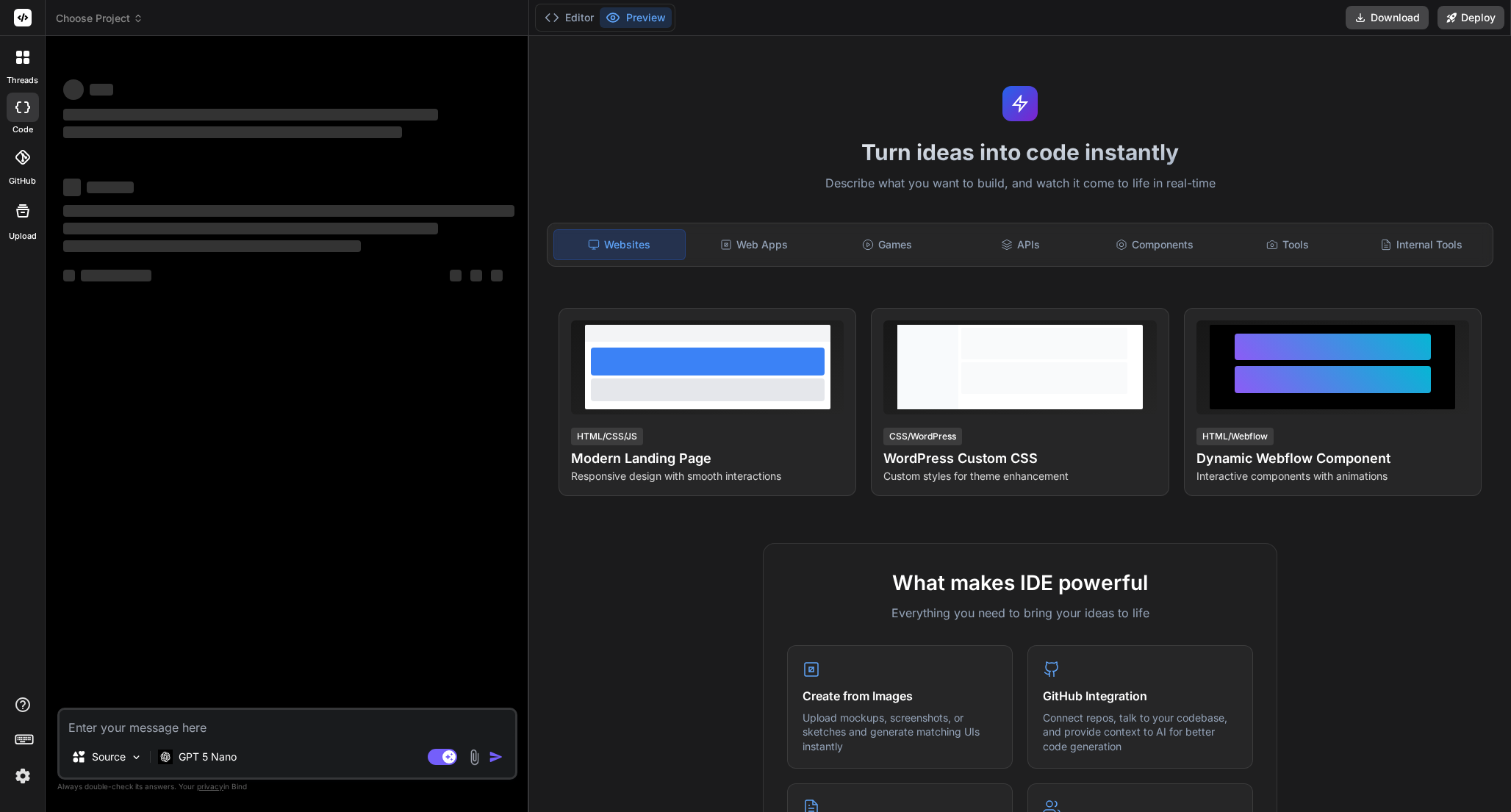
click at [24, 777] on img at bounding box center [22, 776] width 25 height 25
type textarea "x"
click at [23, 780] on img at bounding box center [22, 776] width 25 height 25
